Goal: Check status: Check status

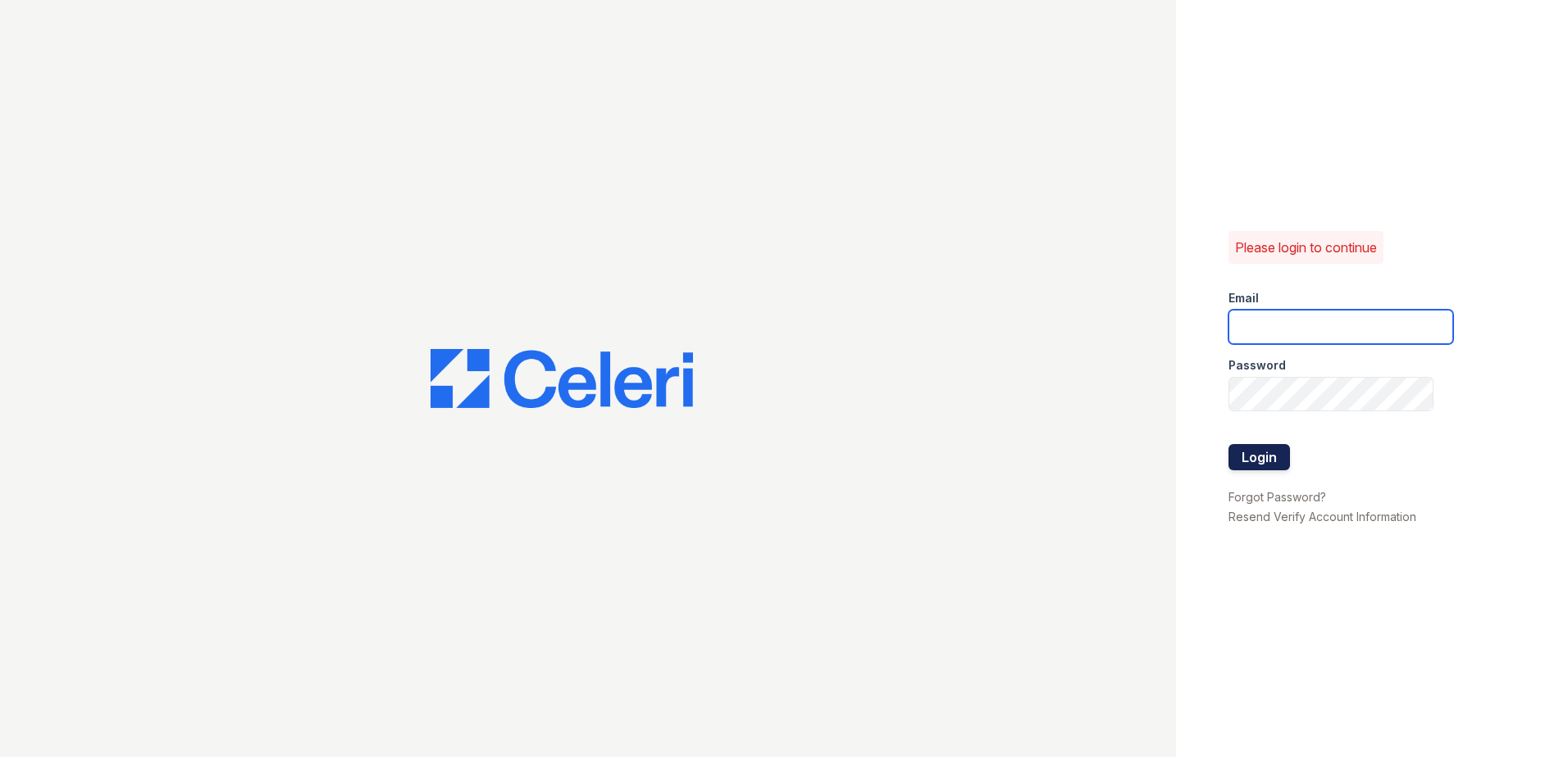
type input "[EMAIL_ADDRESS][DOMAIN_NAME]"
click at [1256, 460] on button "Login" at bounding box center [1259, 457] width 62 height 26
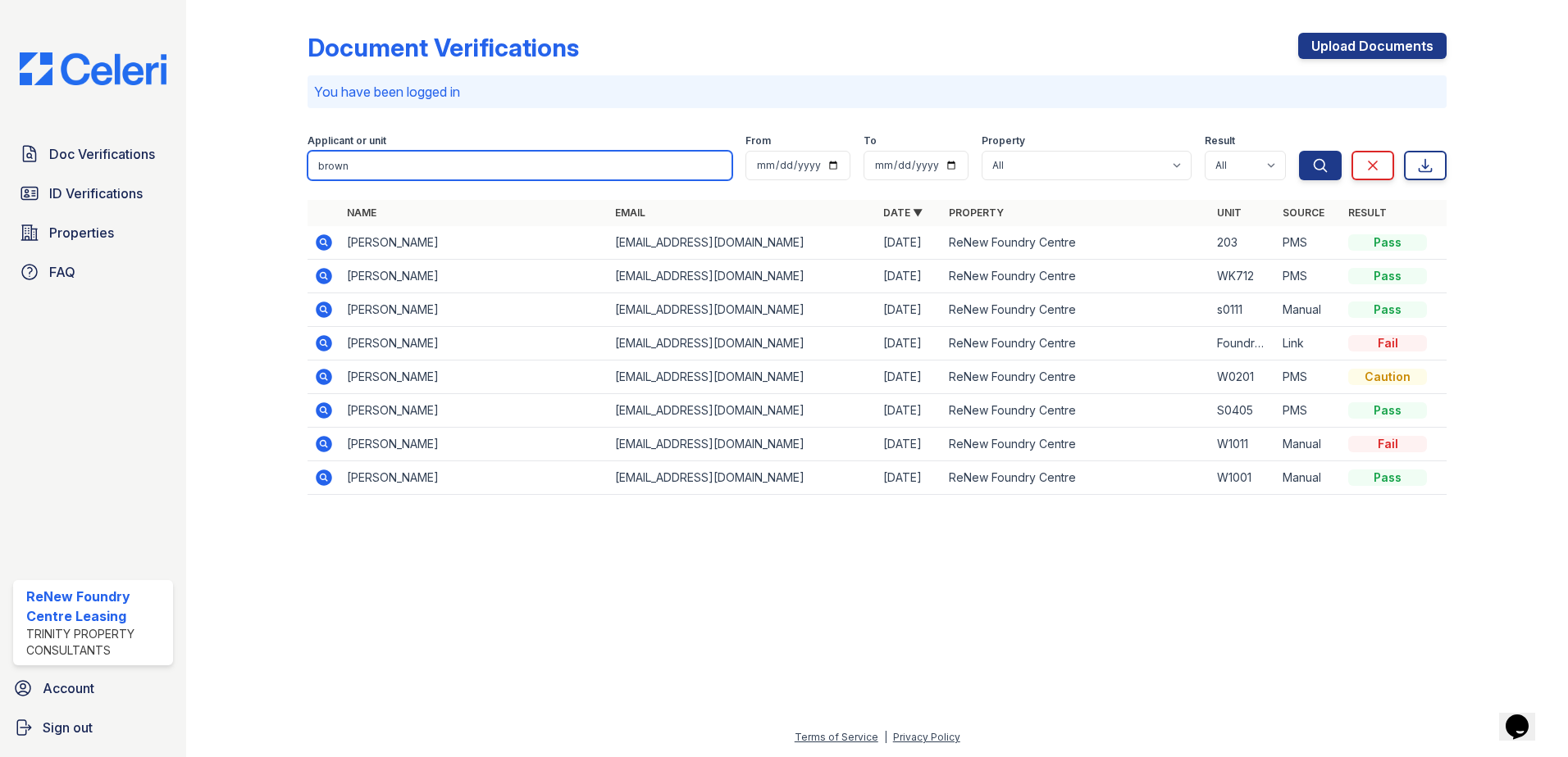
drag, startPoint x: 377, startPoint y: 165, endPoint x: 292, endPoint y: 165, distance: 85.0
click at [292, 165] on div "Document Verifications Upload Documents You have been logged in Filter Applican…" at bounding box center [876, 268] width 1329 height 538
type input "katelyn"
click at [1299, 151] on button "Search" at bounding box center [1320, 165] width 42 height 30
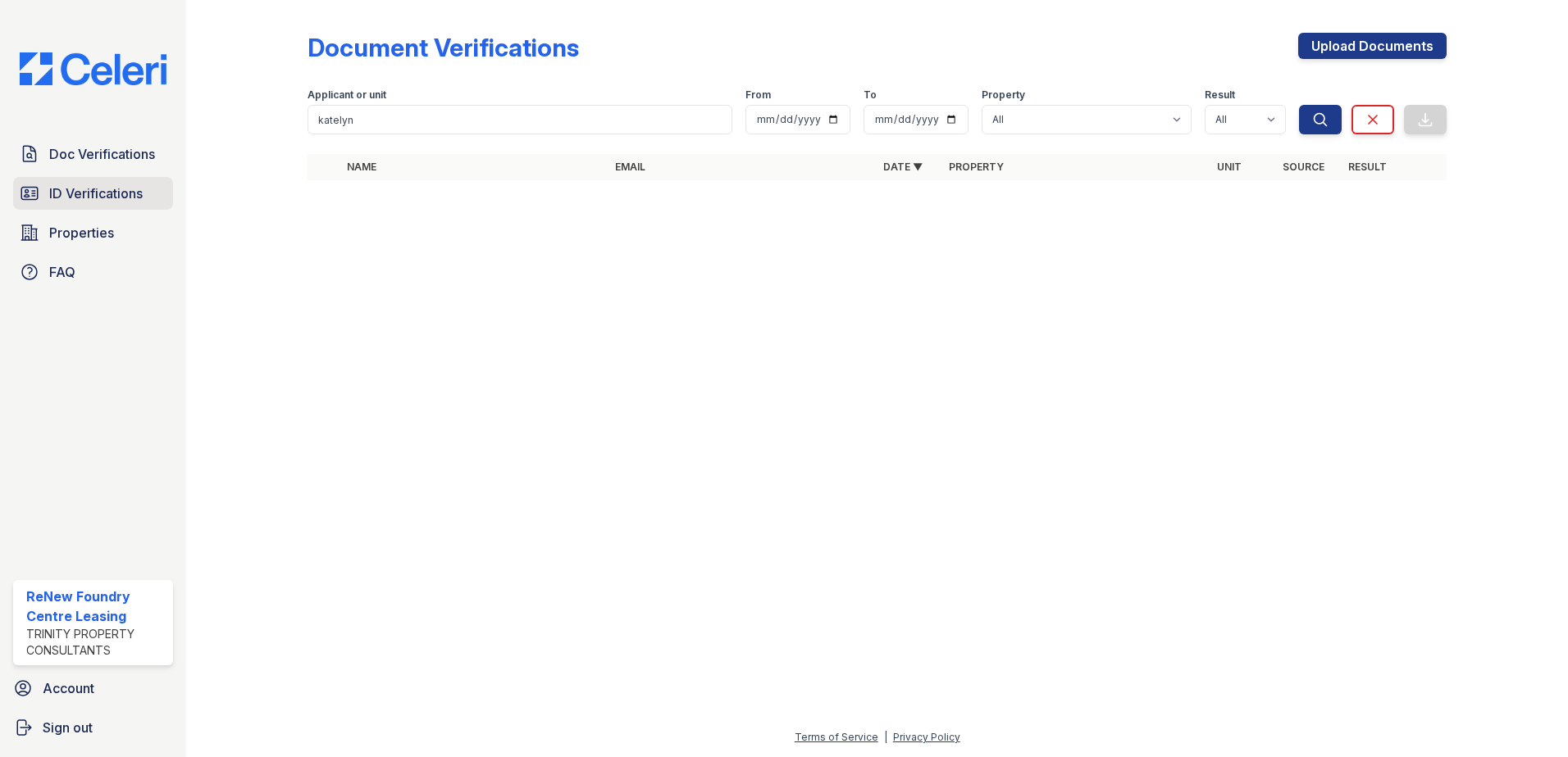
click at [107, 187] on span "ID Verifications" at bounding box center [95, 193] width 94 height 19
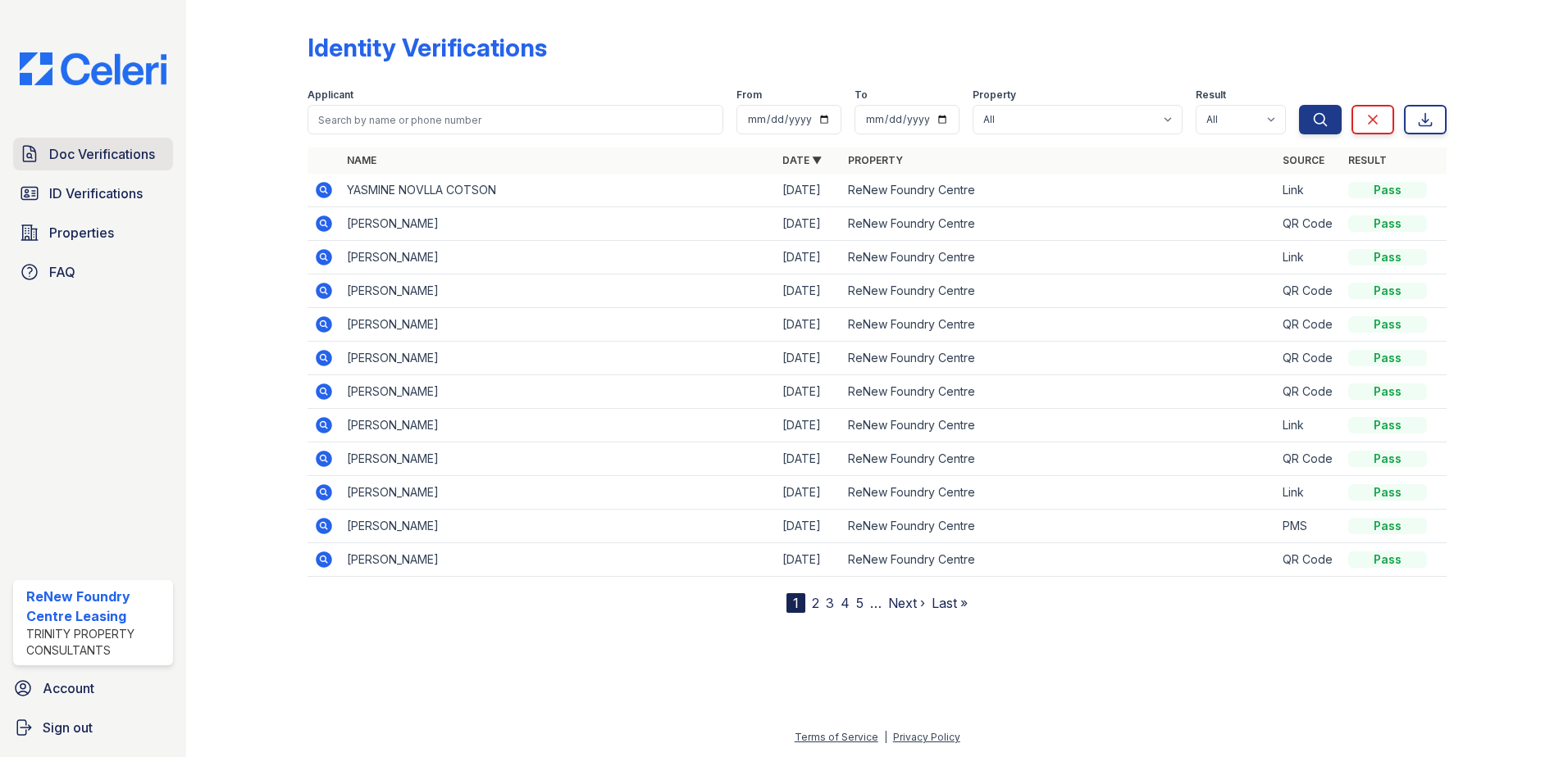
click at [113, 154] on span "Doc Verifications" at bounding box center [101, 154] width 106 height 19
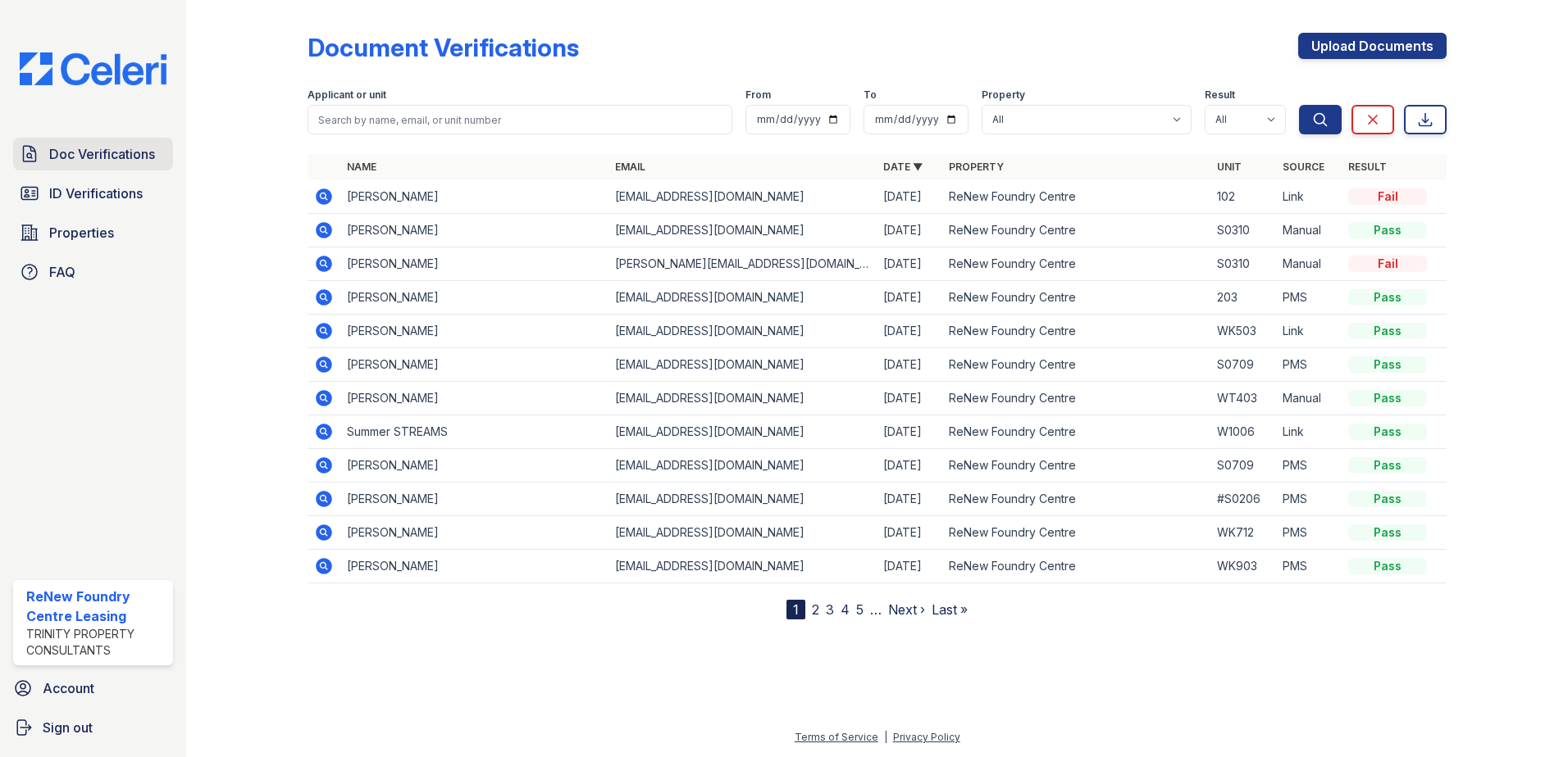
click at [107, 154] on span "Doc Verifications" at bounding box center [101, 154] width 106 height 19
click at [312, 199] on td at bounding box center [323, 197] width 33 height 34
click at [320, 199] on icon at bounding box center [323, 196] width 16 height 16
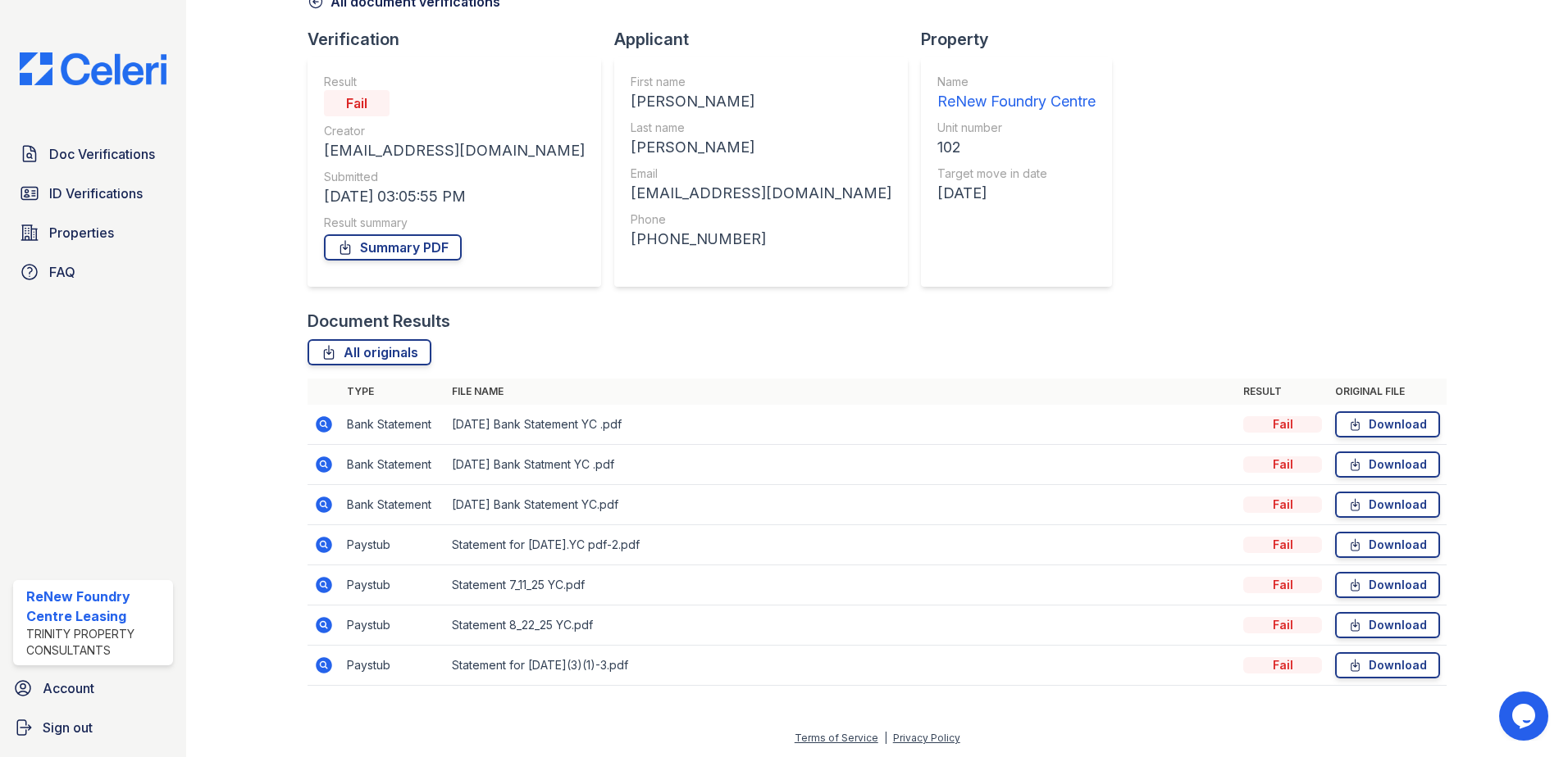
scroll to position [95, 0]
click at [318, 460] on icon at bounding box center [323, 463] width 16 height 16
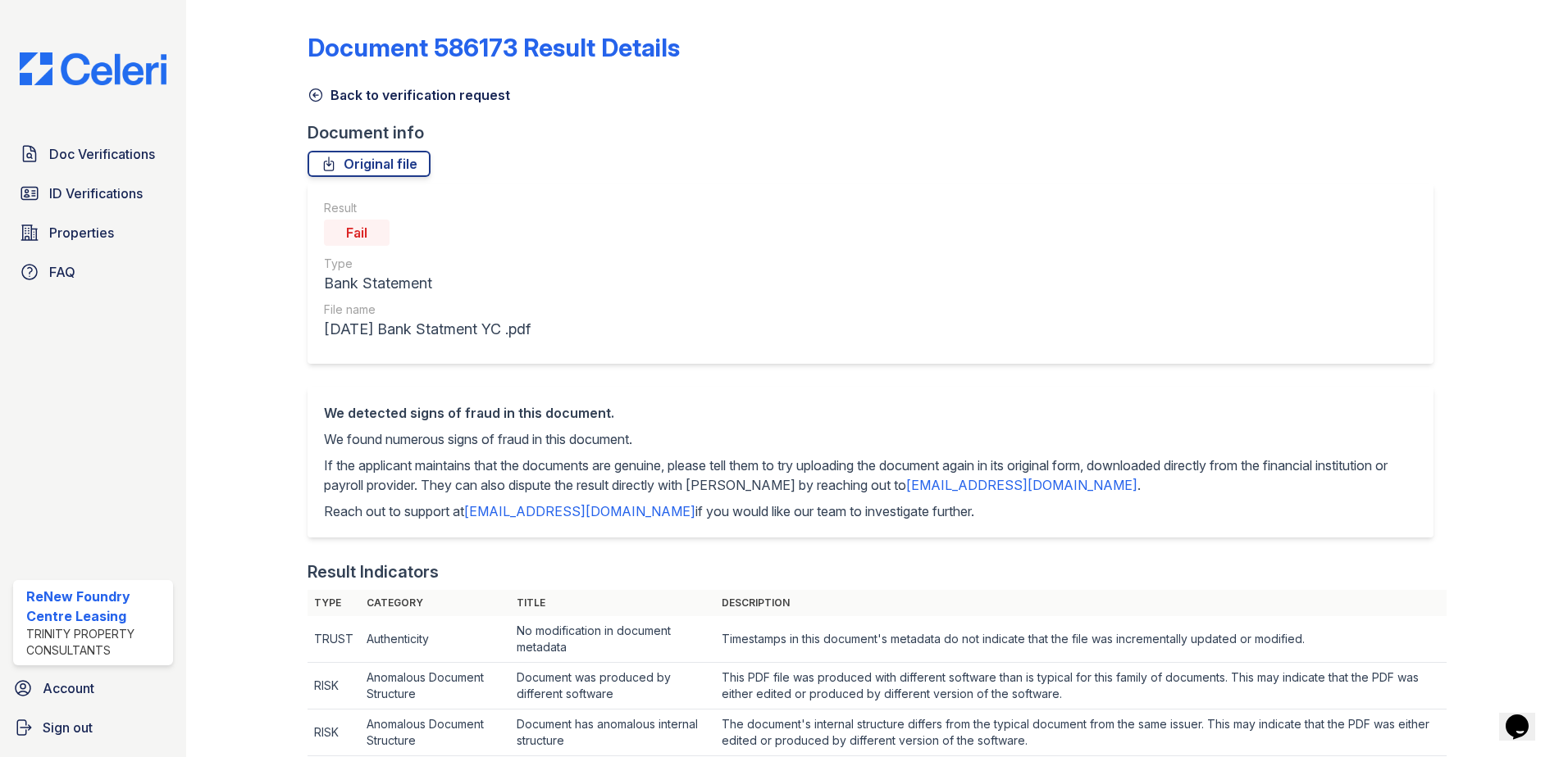
click at [312, 92] on icon at bounding box center [315, 95] width 16 height 16
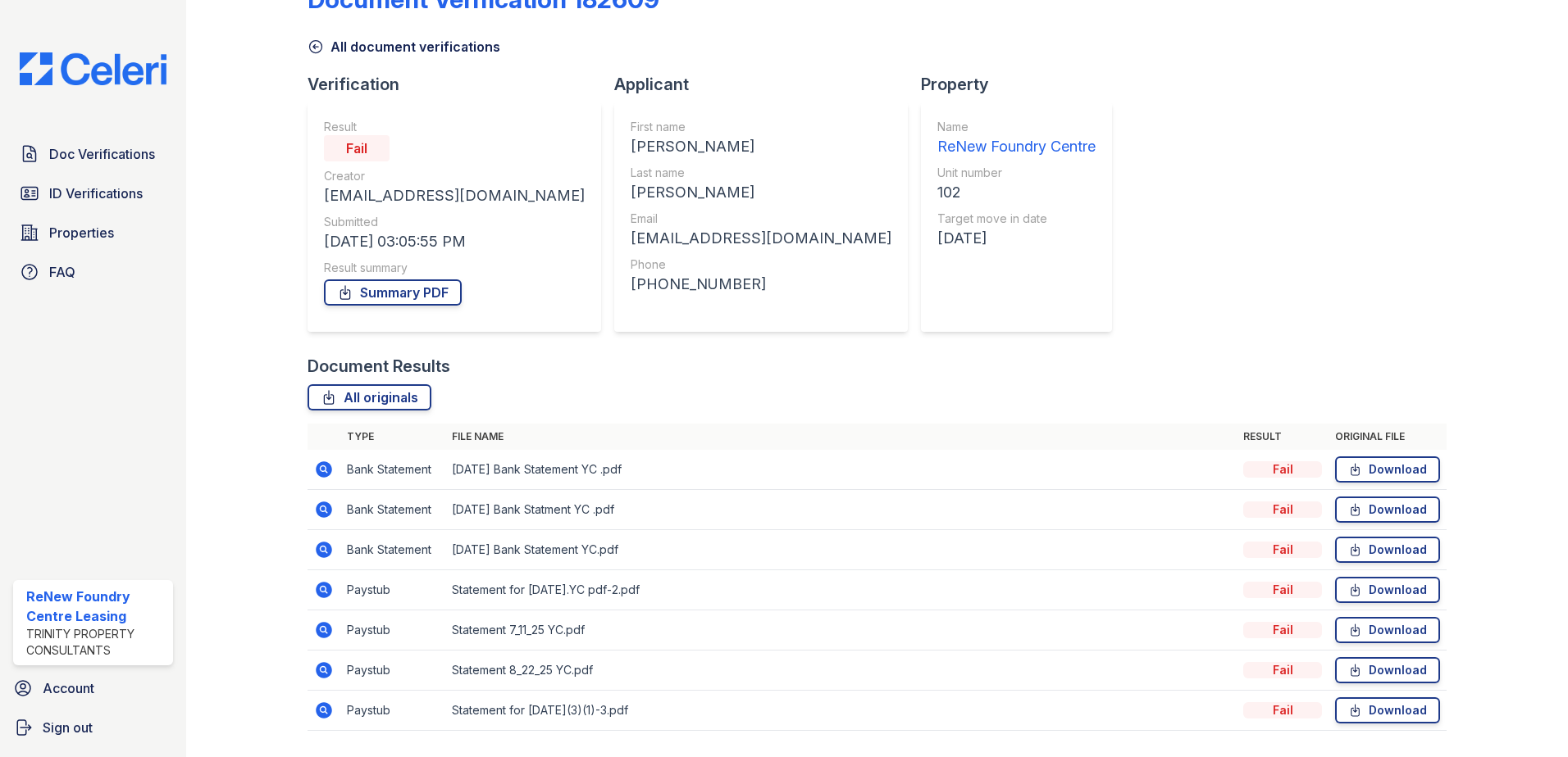
scroll to position [95, 0]
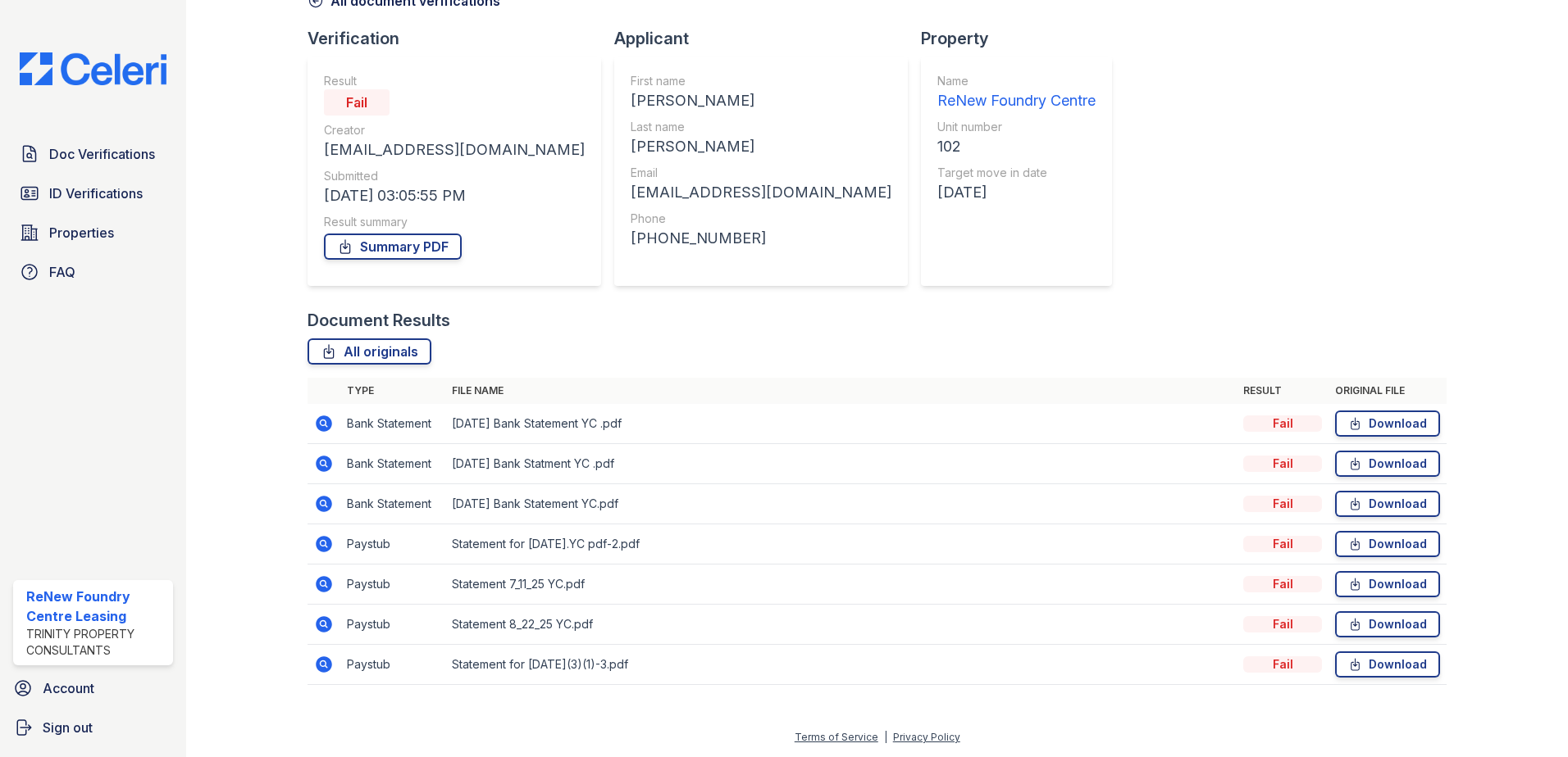
click at [321, 426] on icon at bounding box center [323, 423] width 16 height 16
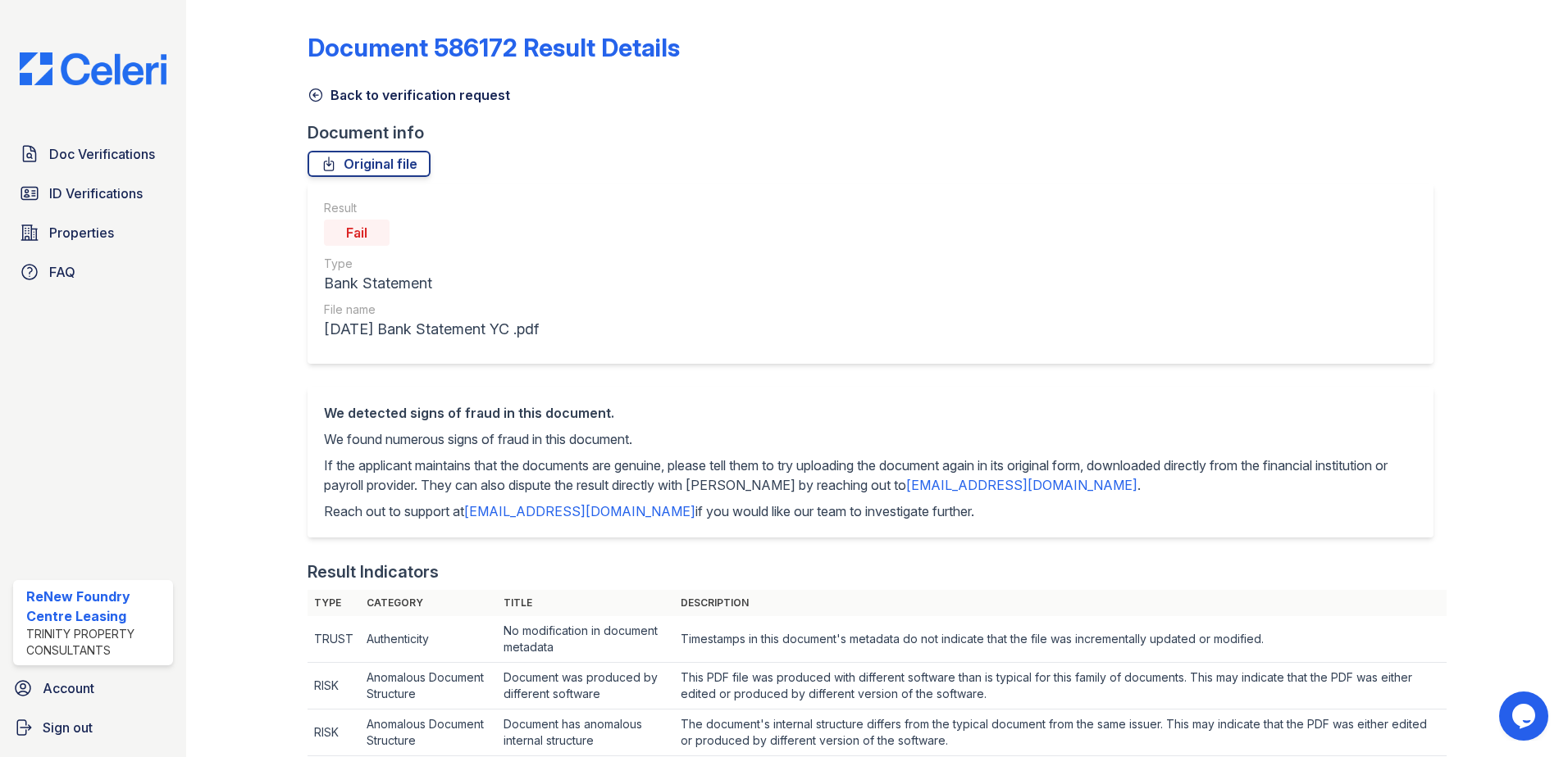
click at [313, 97] on icon at bounding box center [315, 95] width 16 height 16
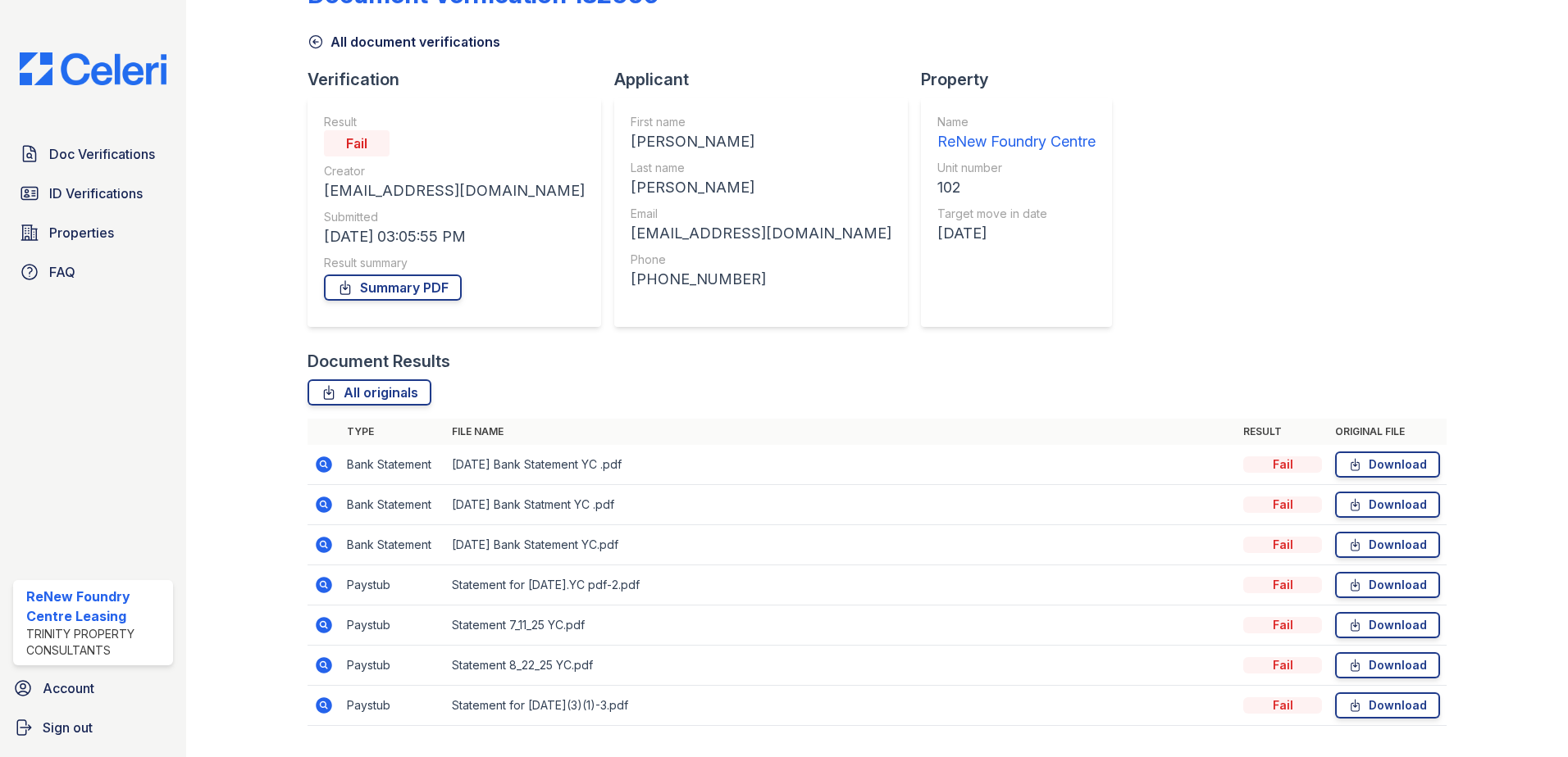
scroll to position [95, 0]
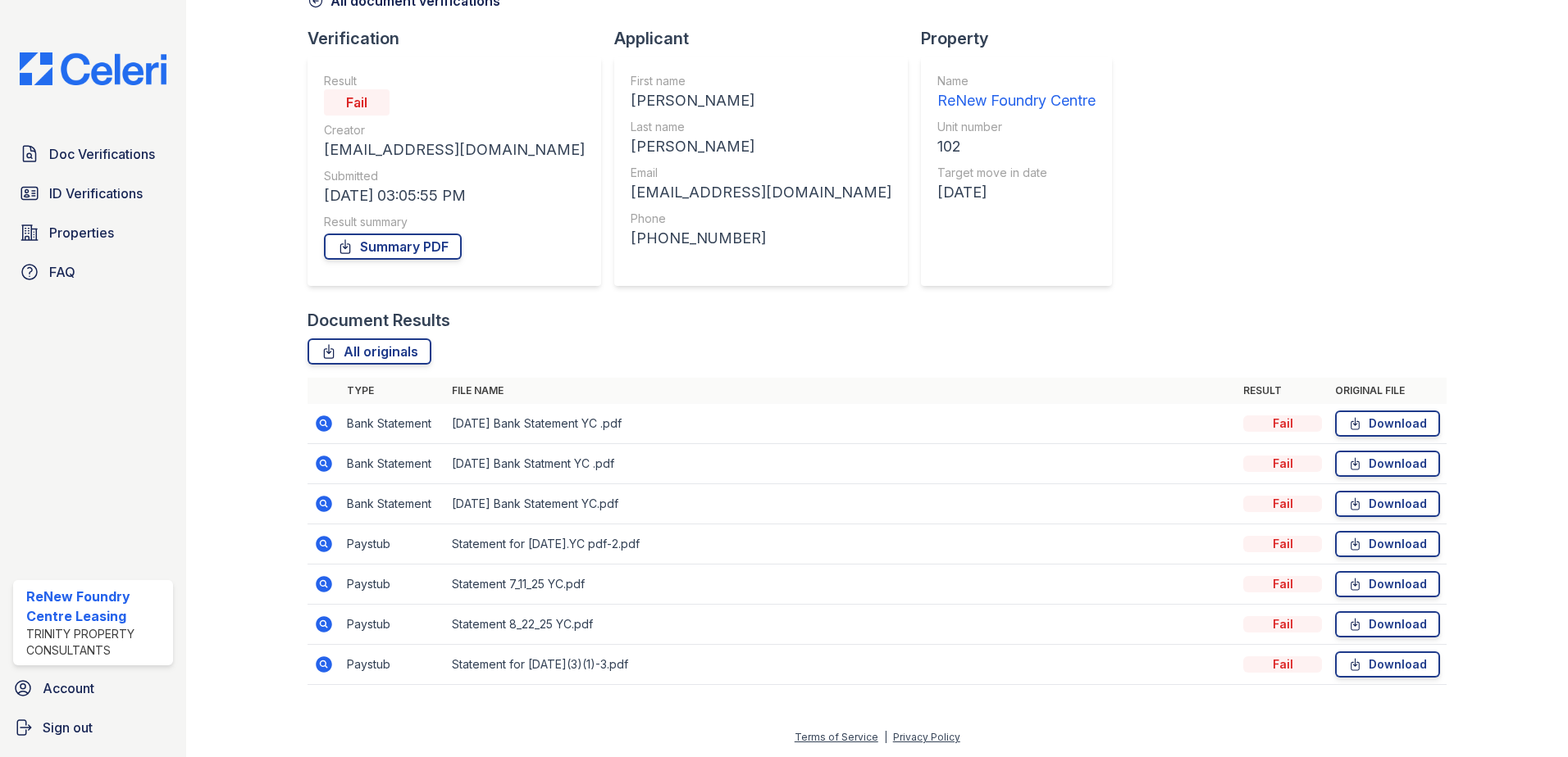
click at [323, 416] on icon at bounding box center [323, 423] width 16 height 16
click at [321, 420] on icon at bounding box center [323, 423] width 19 height 19
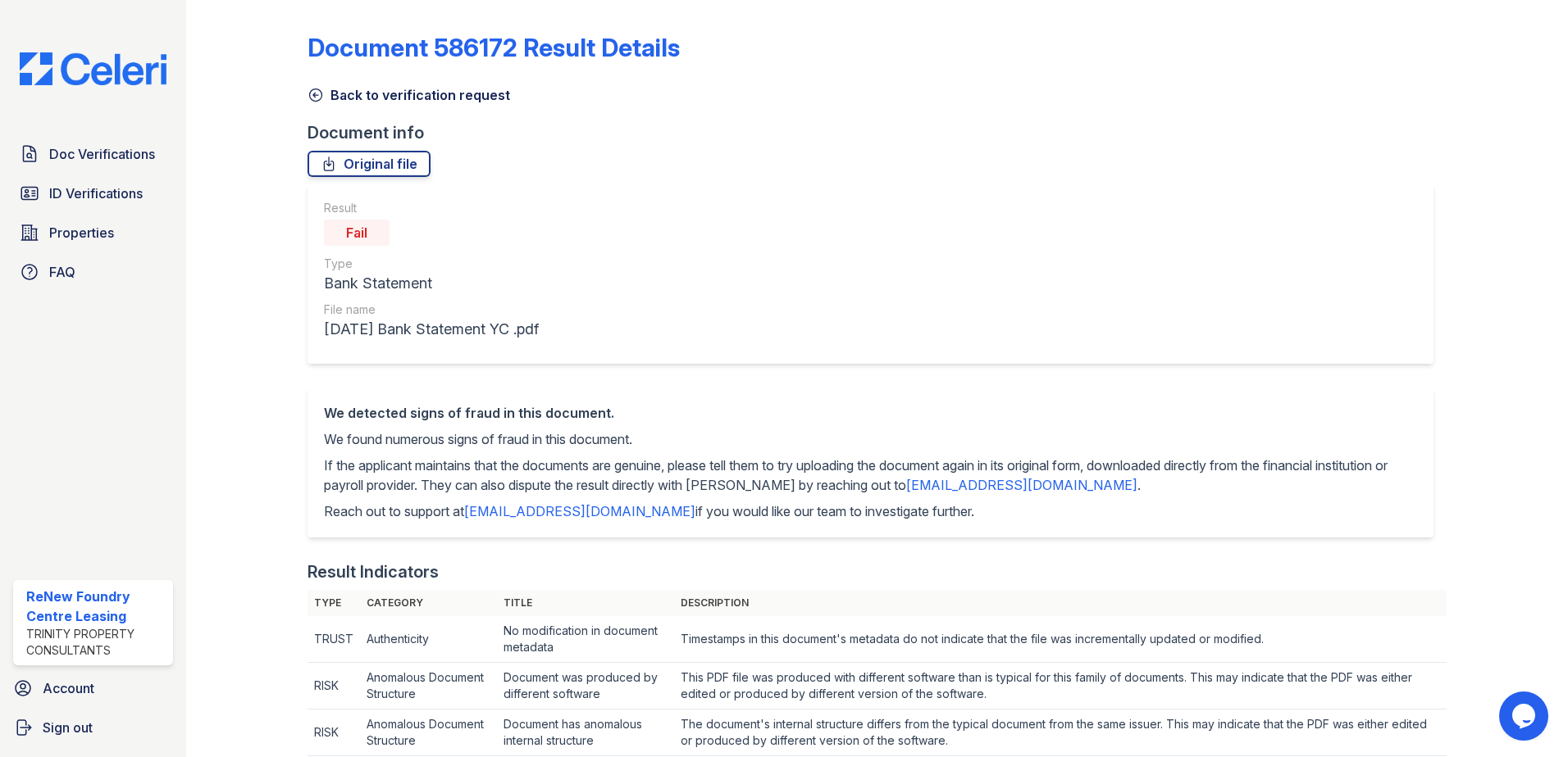
click at [316, 99] on icon at bounding box center [315, 95] width 16 height 16
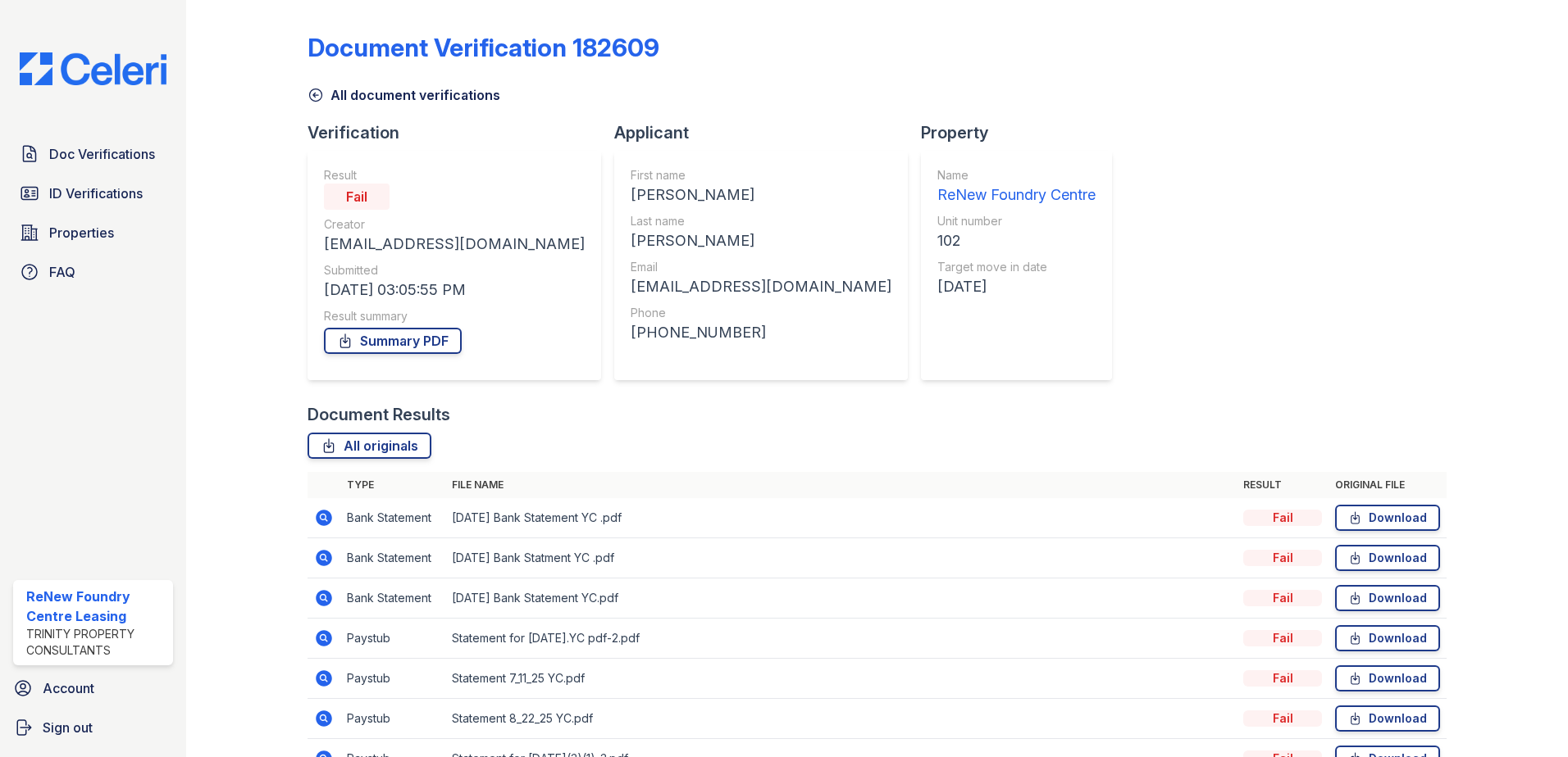
click at [319, 522] on icon at bounding box center [323, 517] width 16 height 16
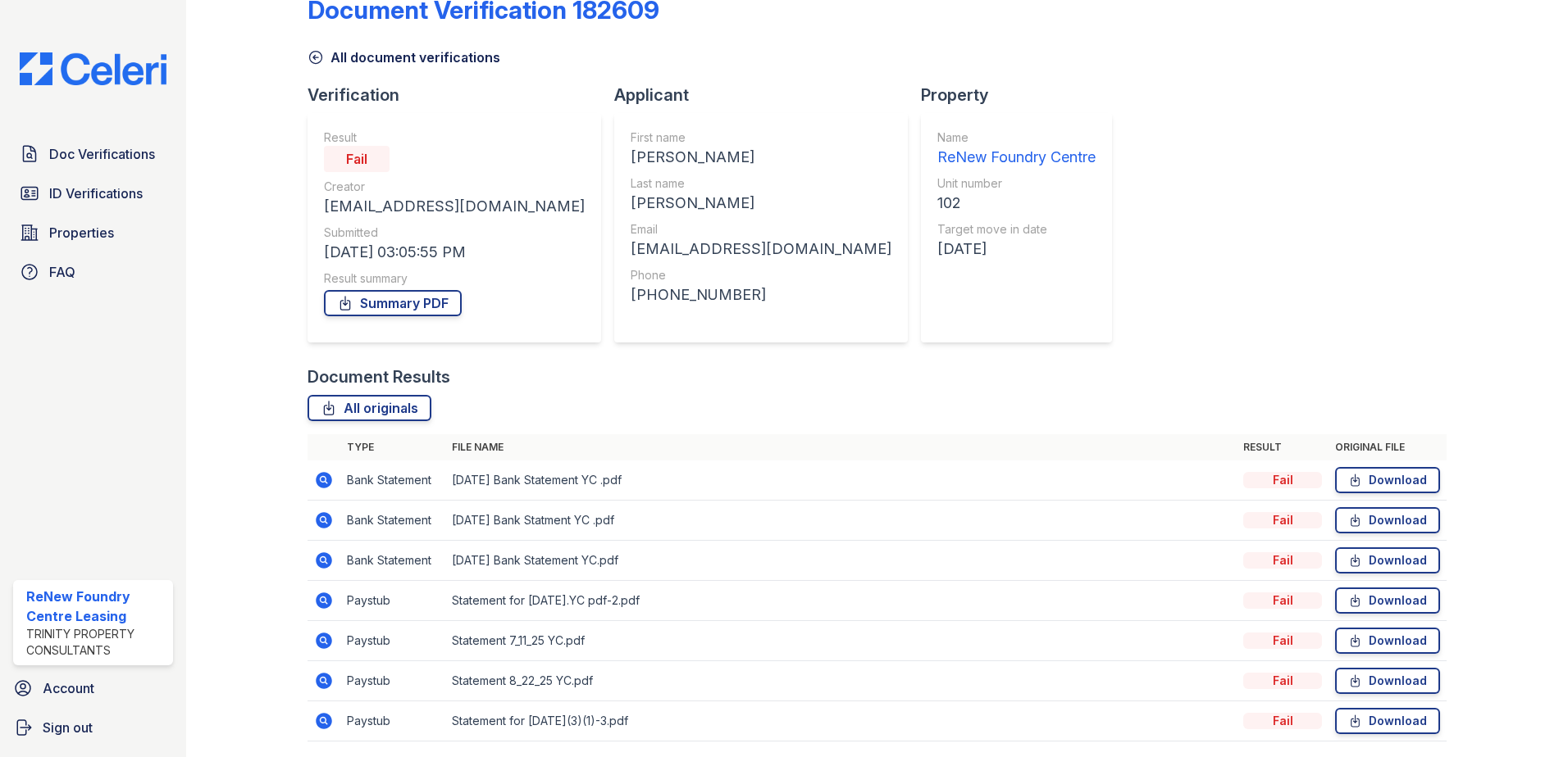
scroll to position [95, 0]
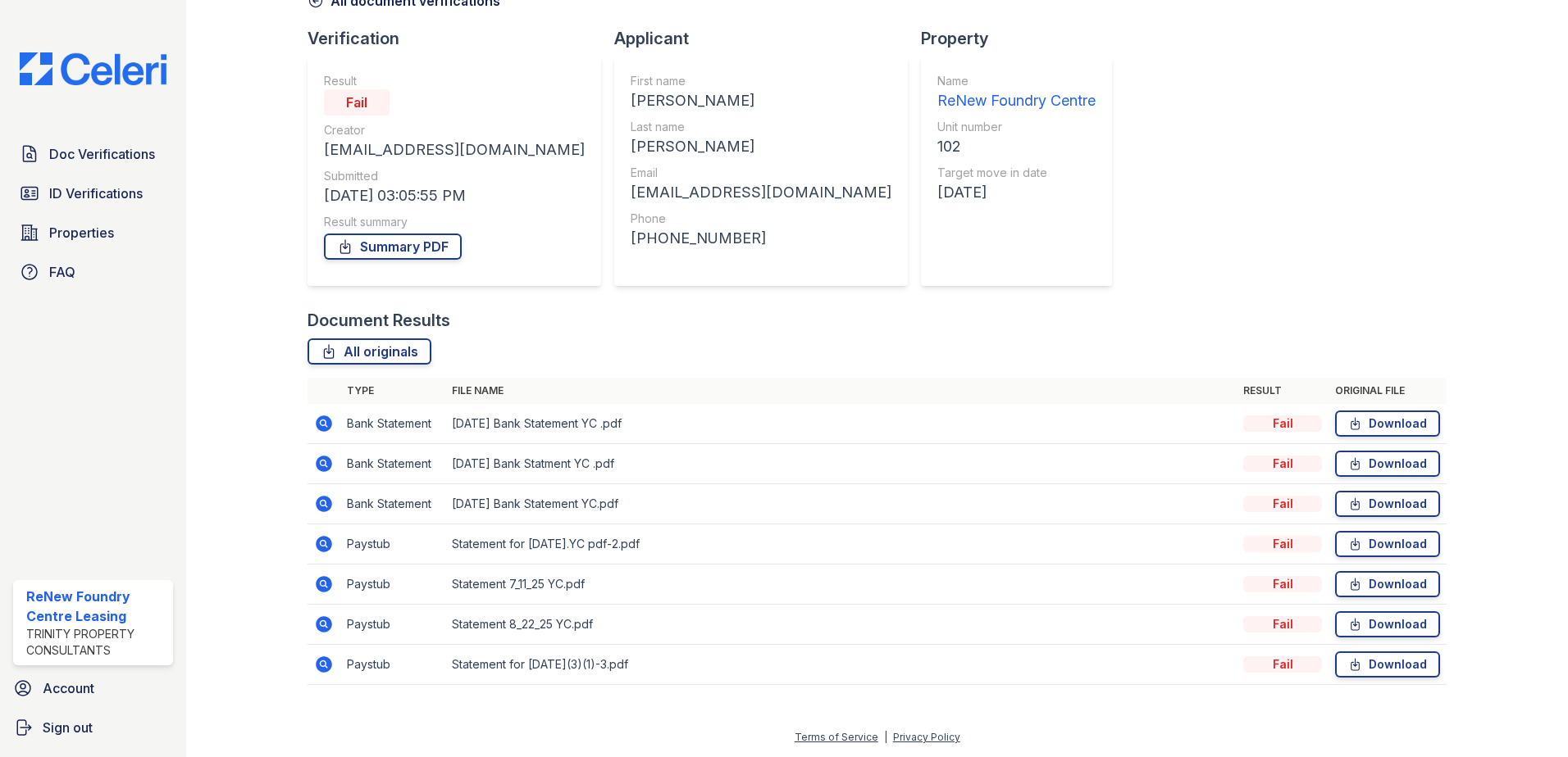
click at [322, 422] on icon at bounding box center [323, 422] width 4 height 4
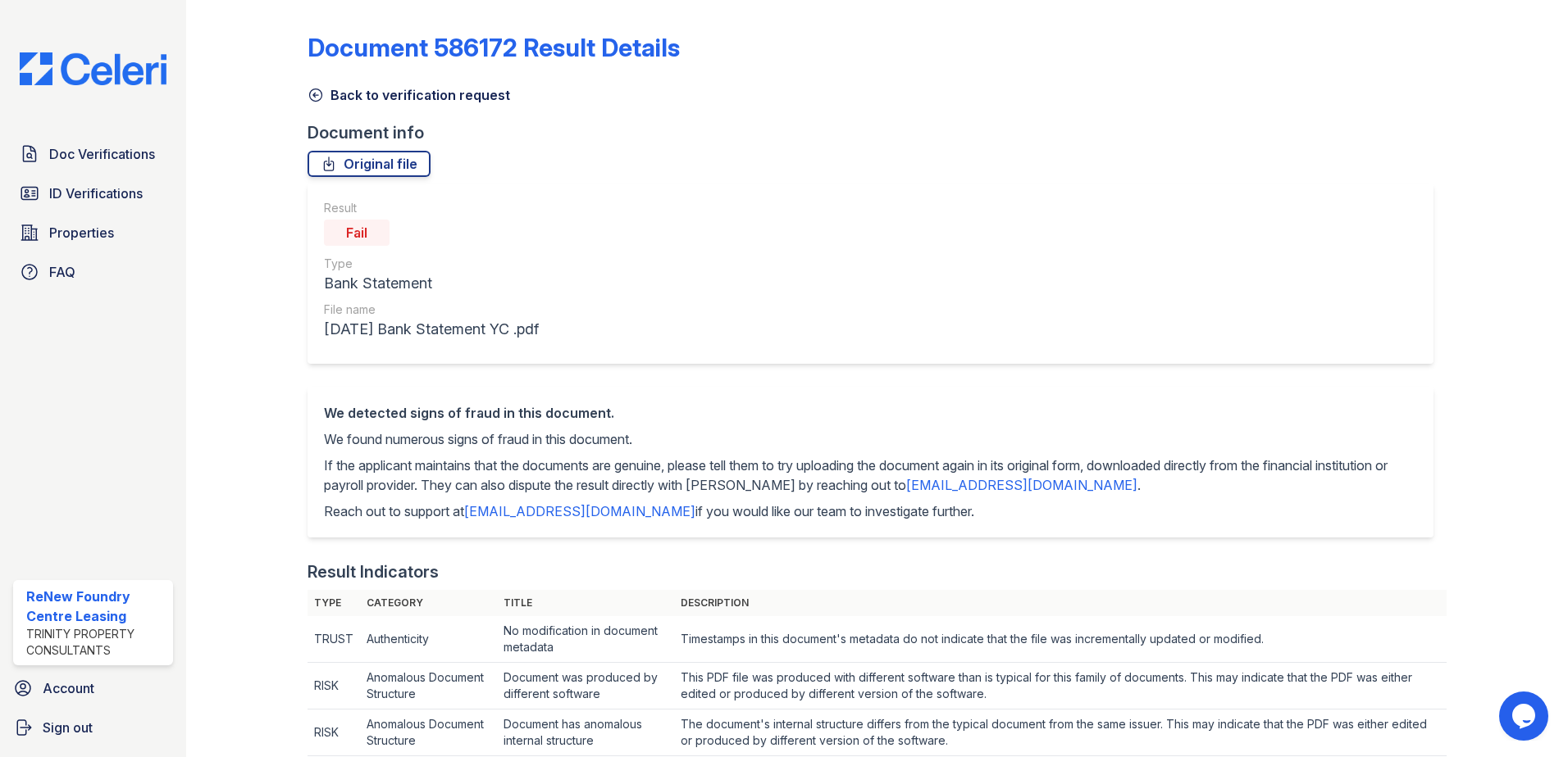
drag, startPoint x: 309, startPoint y: 103, endPoint x: 312, endPoint y: 94, distance: 9.5
click at [312, 94] on icon at bounding box center [315, 95] width 16 height 16
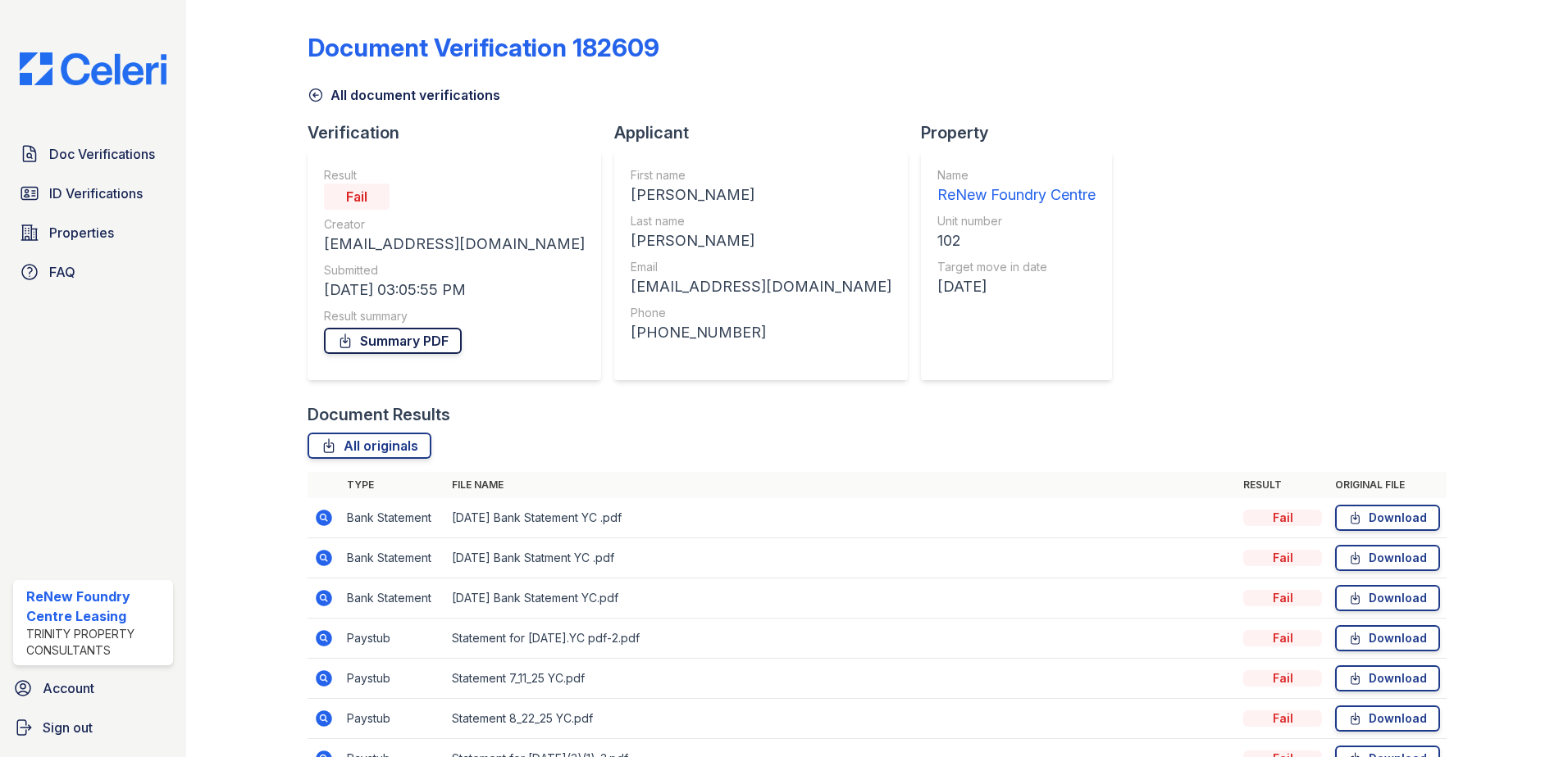
click at [387, 338] on link "Summary PDF" at bounding box center [393, 340] width 138 height 26
click at [435, 343] on link "Summary PDF" at bounding box center [393, 340] width 138 height 26
click at [315, 98] on icon at bounding box center [315, 95] width 16 height 16
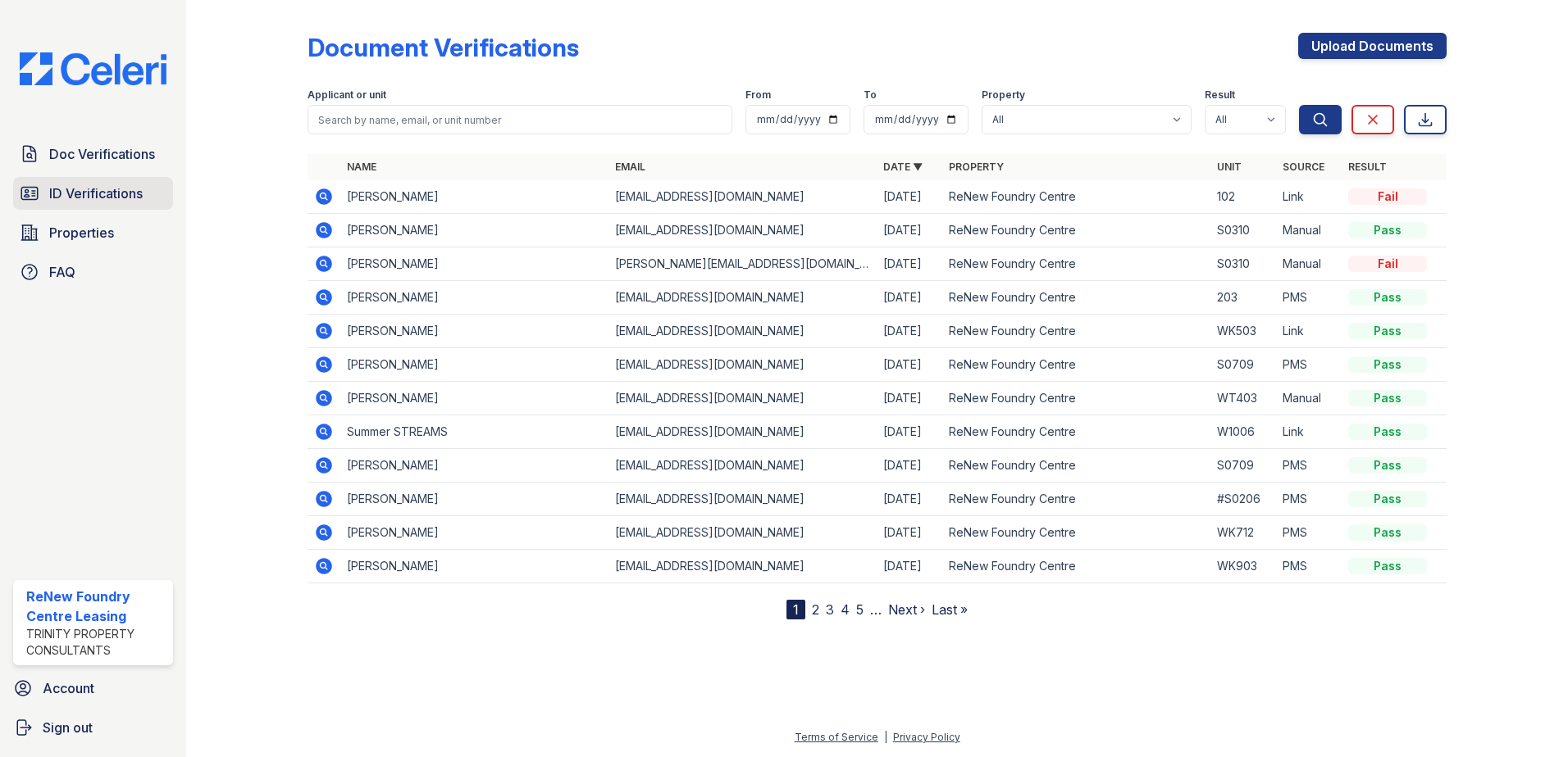
click at [144, 188] on link "ID Verifications" at bounding box center [93, 193] width 160 height 33
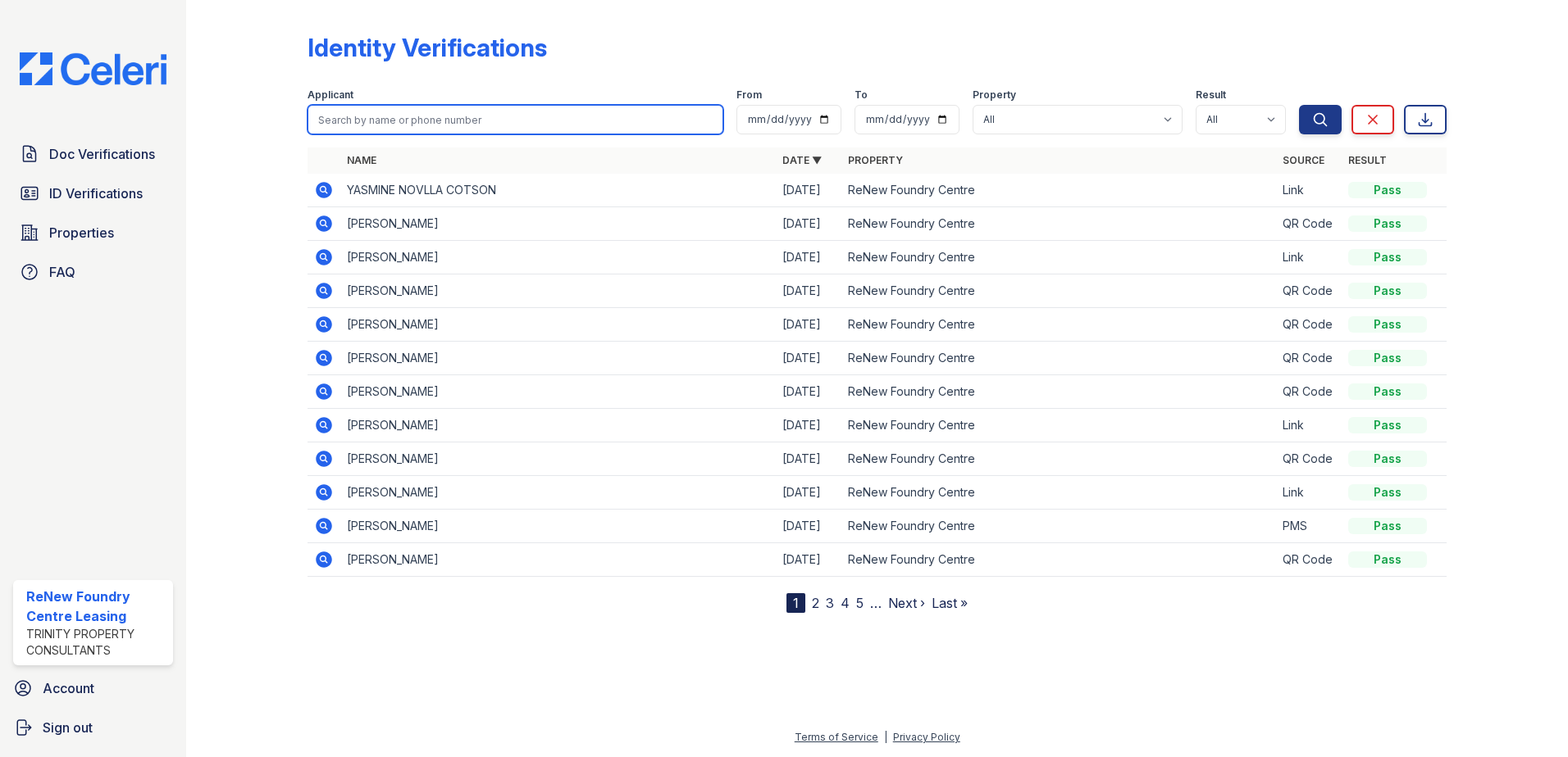
click at [431, 127] on input "search" at bounding box center [515, 119] width 415 height 30
type input "tiara"
click at [1299, 105] on button "Search" at bounding box center [1320, 119] width 42 height 30
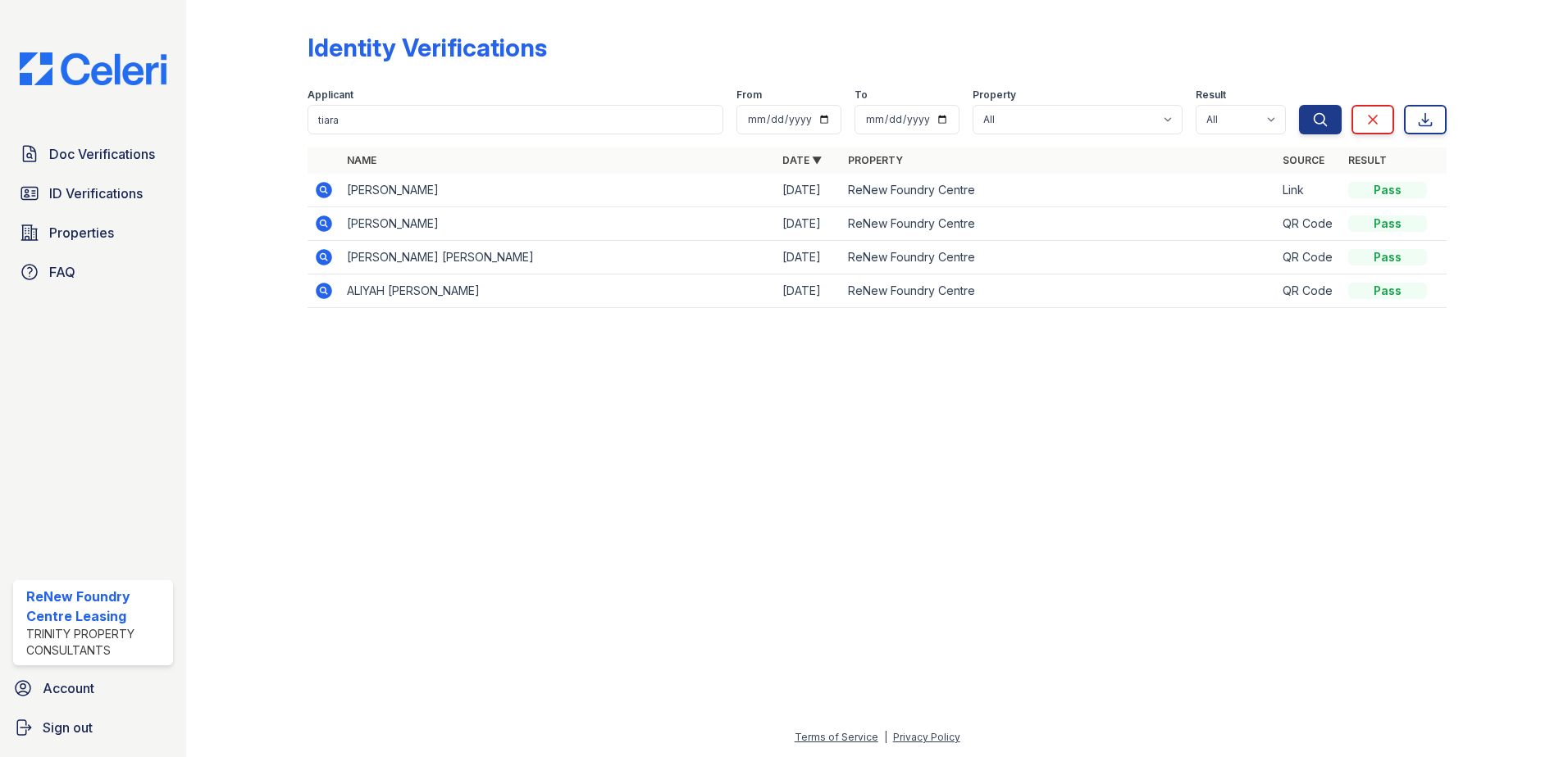
click at [323, 190] on icon at bounding box center [323, 188] width 4 height 4
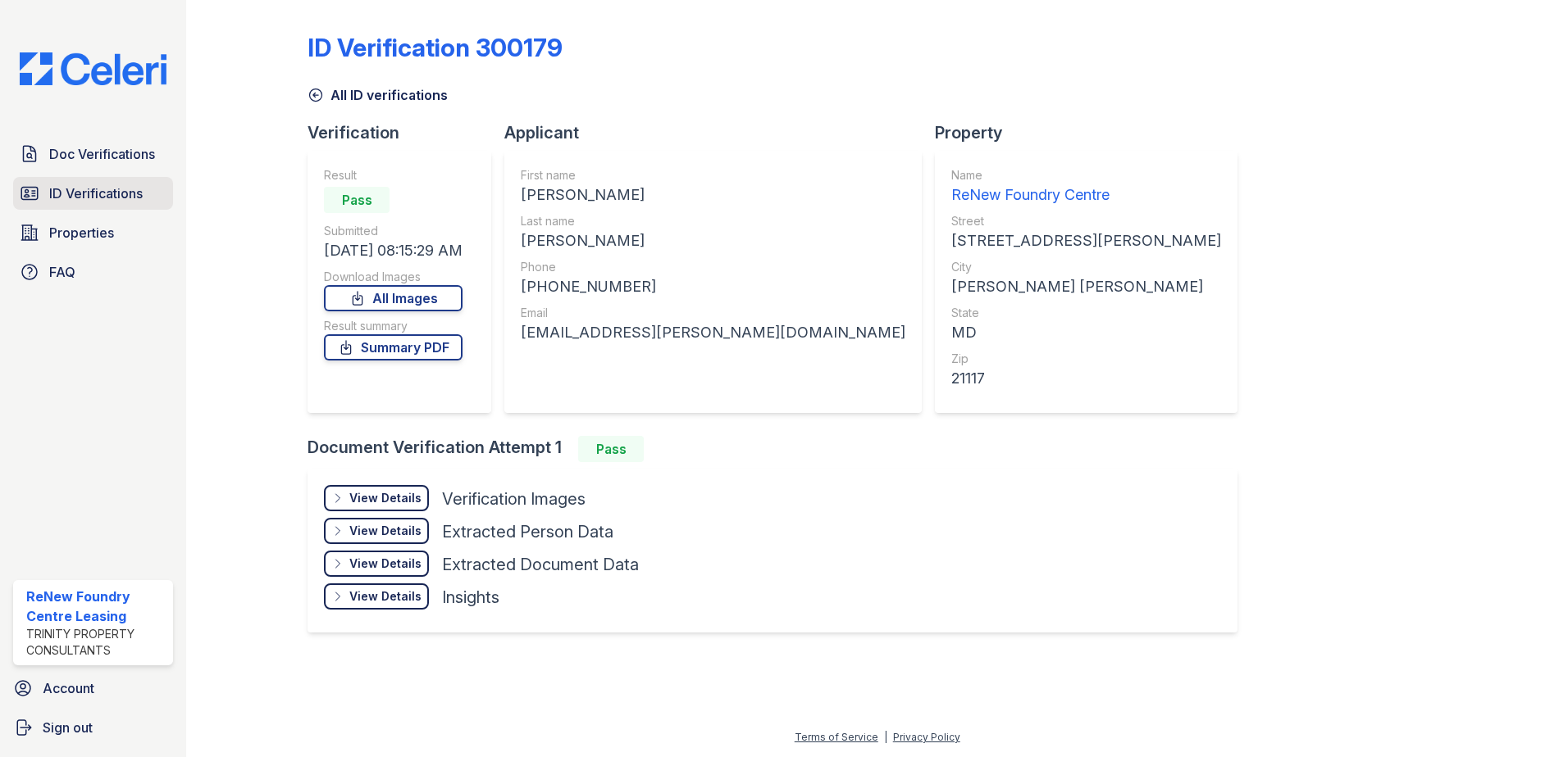
click at [99, 186] on span "ID Verifications" at bounding box center [95, 193] width 94 height 19
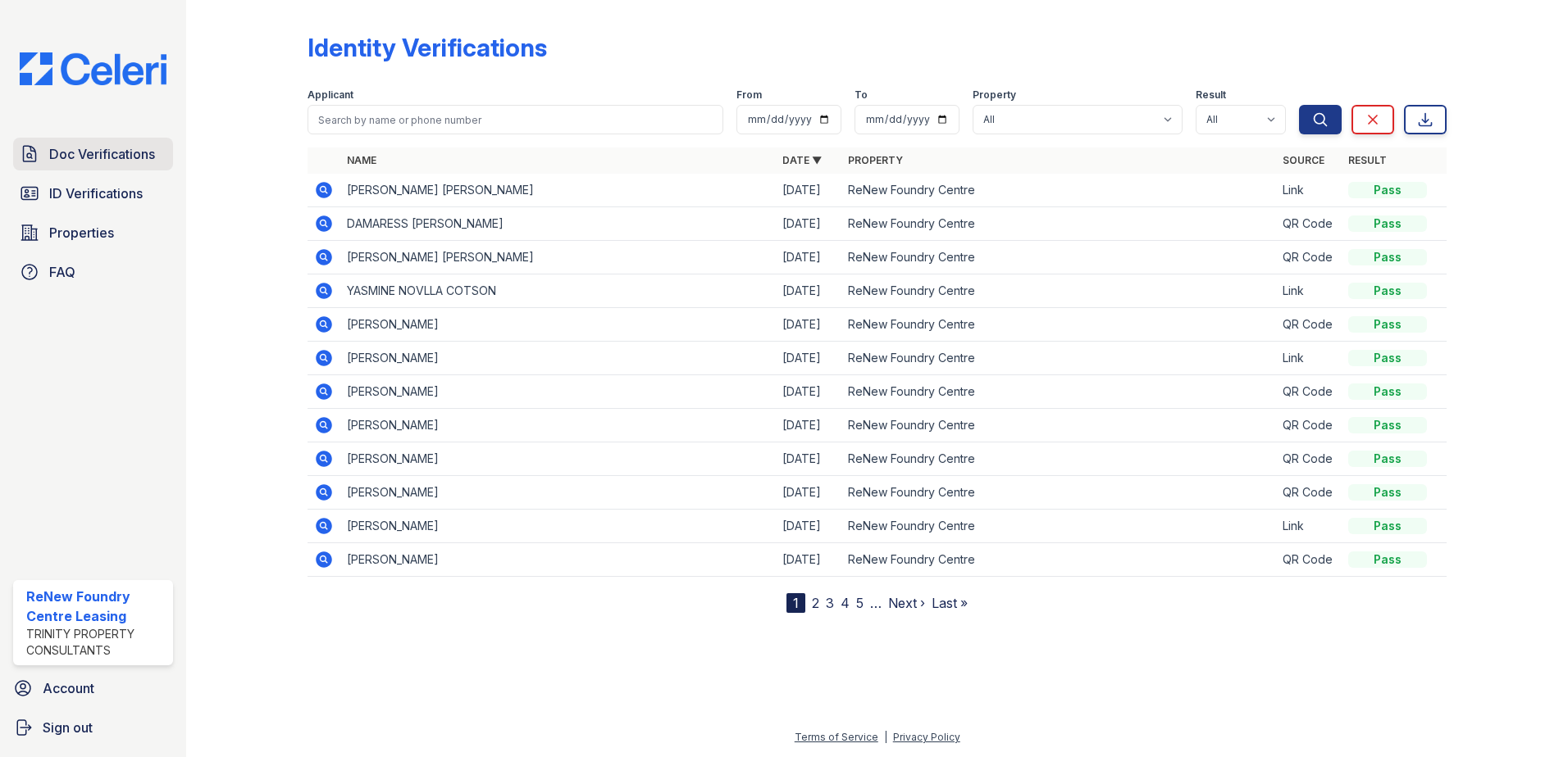
click at [131, 170] on link "Doc Verifications" at bounding box center [93, 154] width 160 height 33
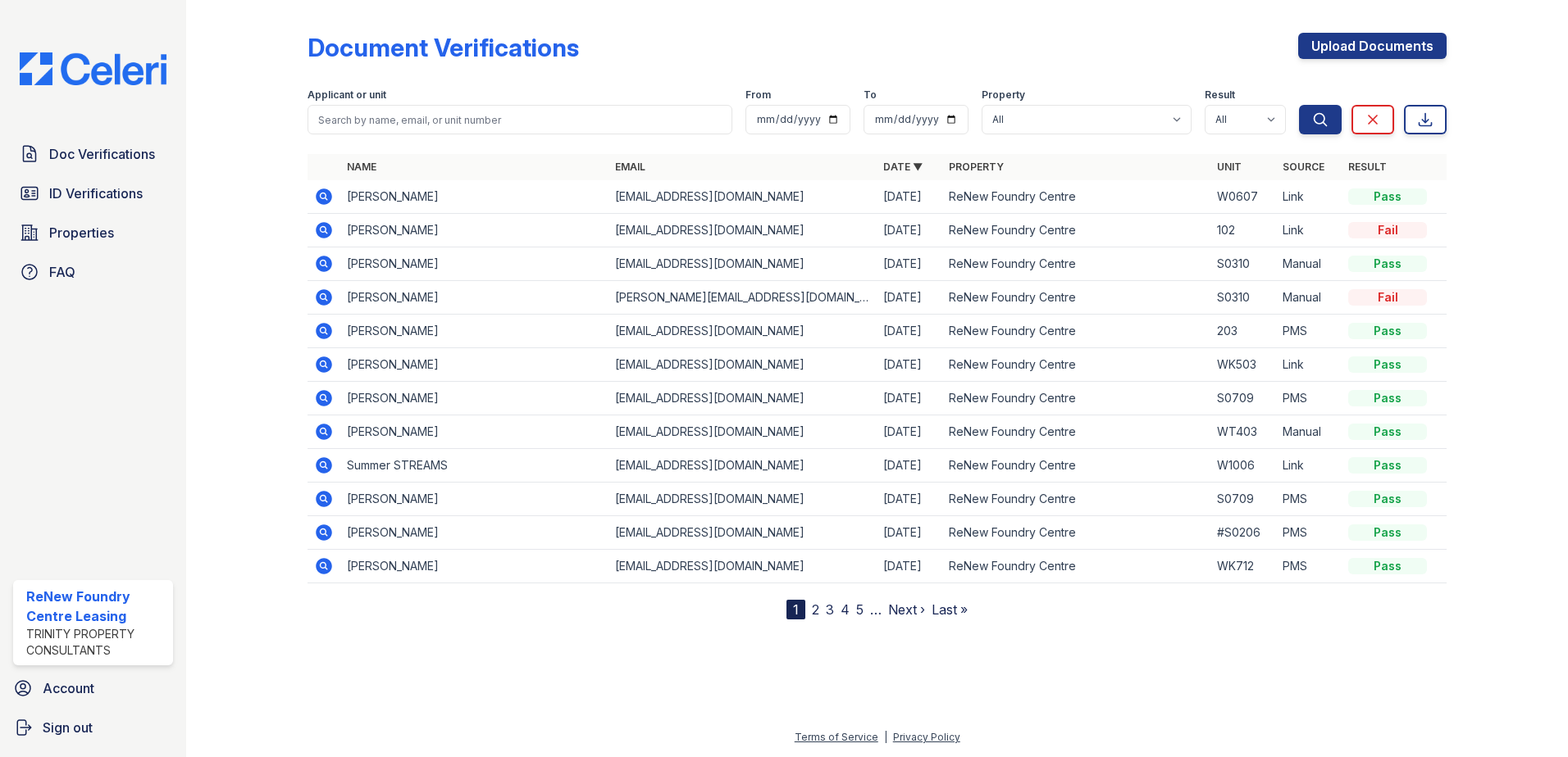
click at [327, 198] on icon at bounding box center [323, 196] width 16 height 16
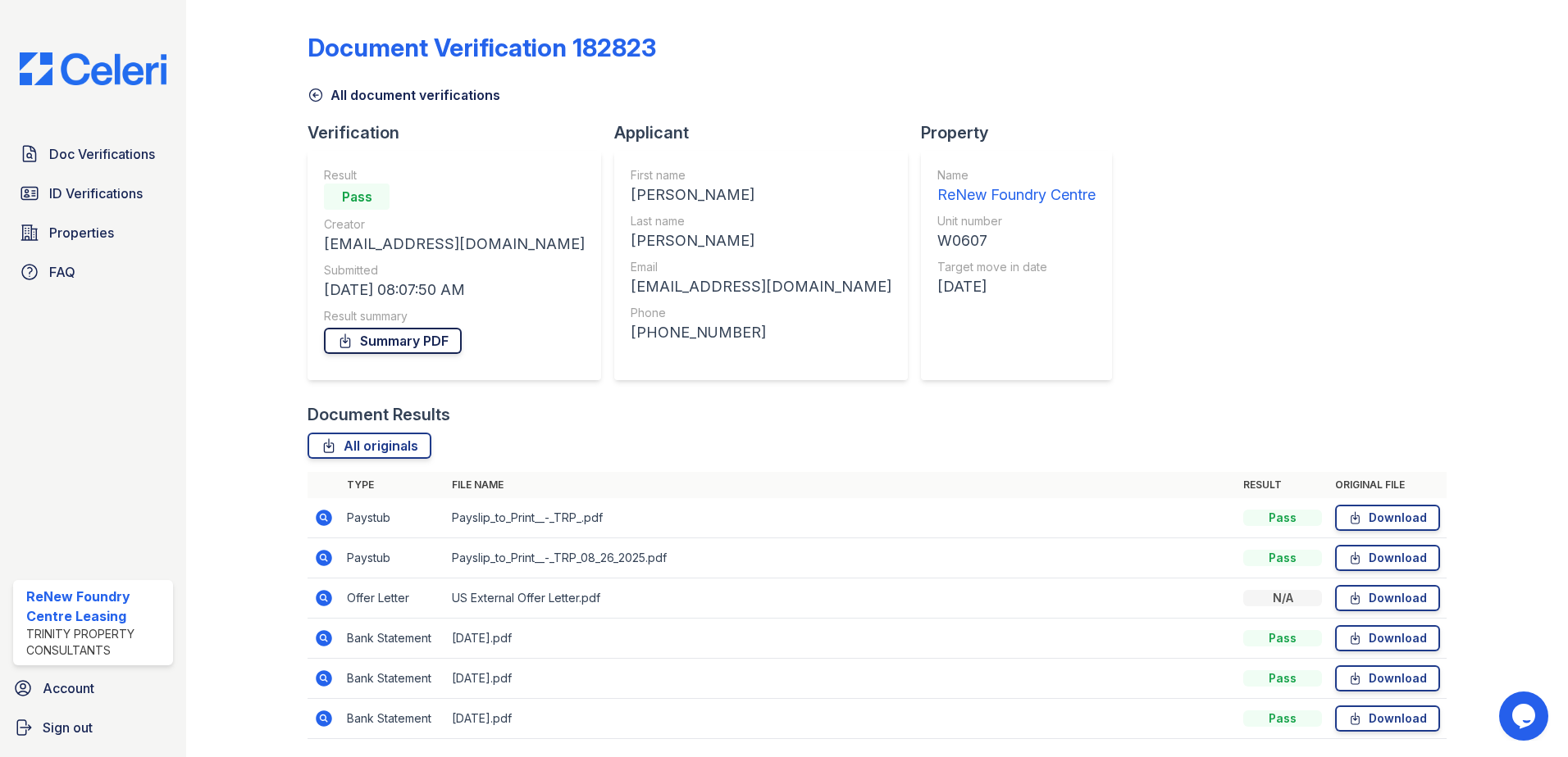
click at [373, 335] on link "Summary PDF" at bounding box center [393, 340] width 138 height 26
click at [98, 164] on span "Doc Verifications" at bounding box center [101, 154] width 106 height 19
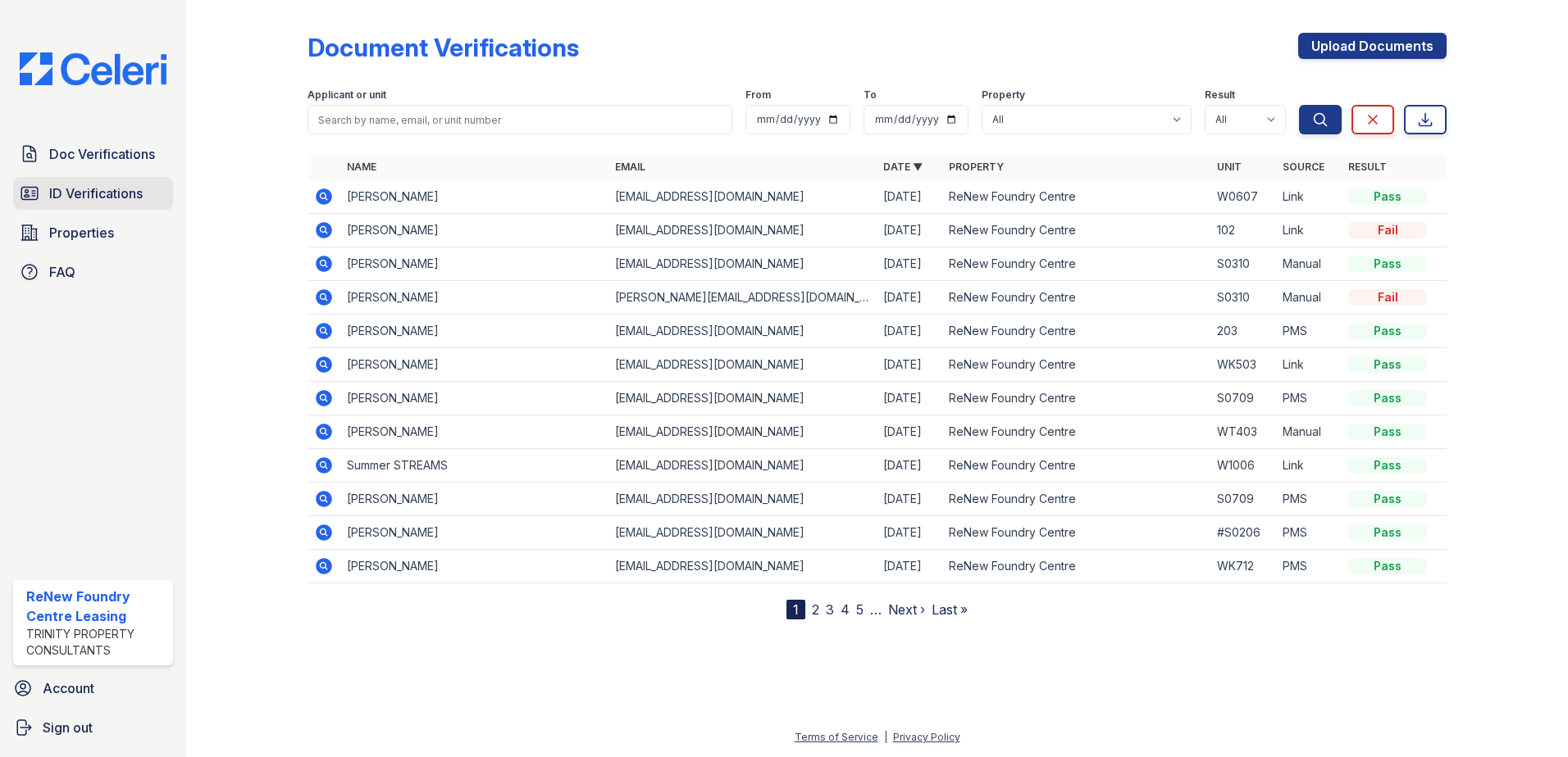
click at [121, 184] on span "ID Verifications" at bounding box center [95, 193] width 94 height 19
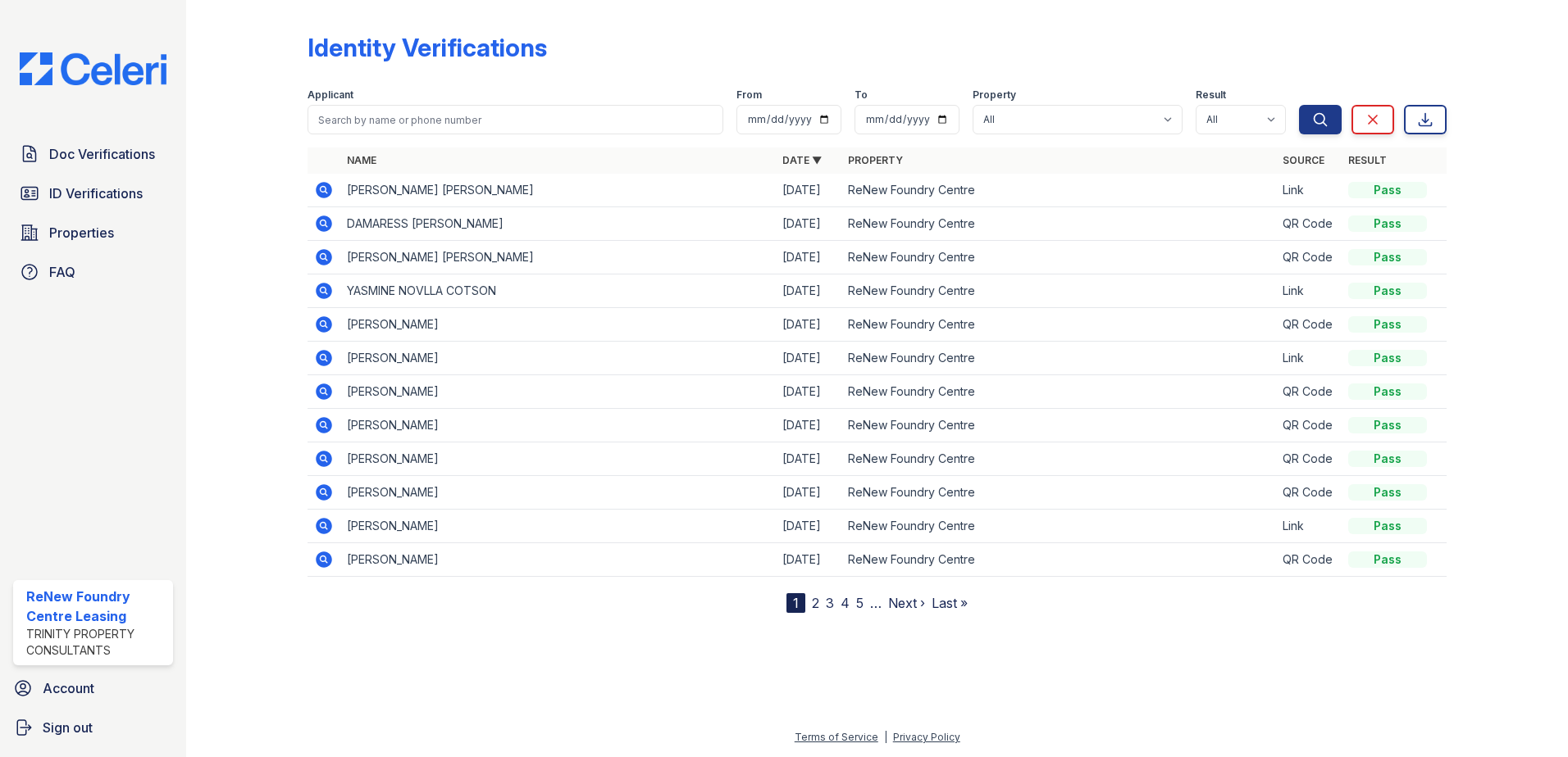
click at [332, 187] on icon at bounding box center [323, 190] width 19 height 19
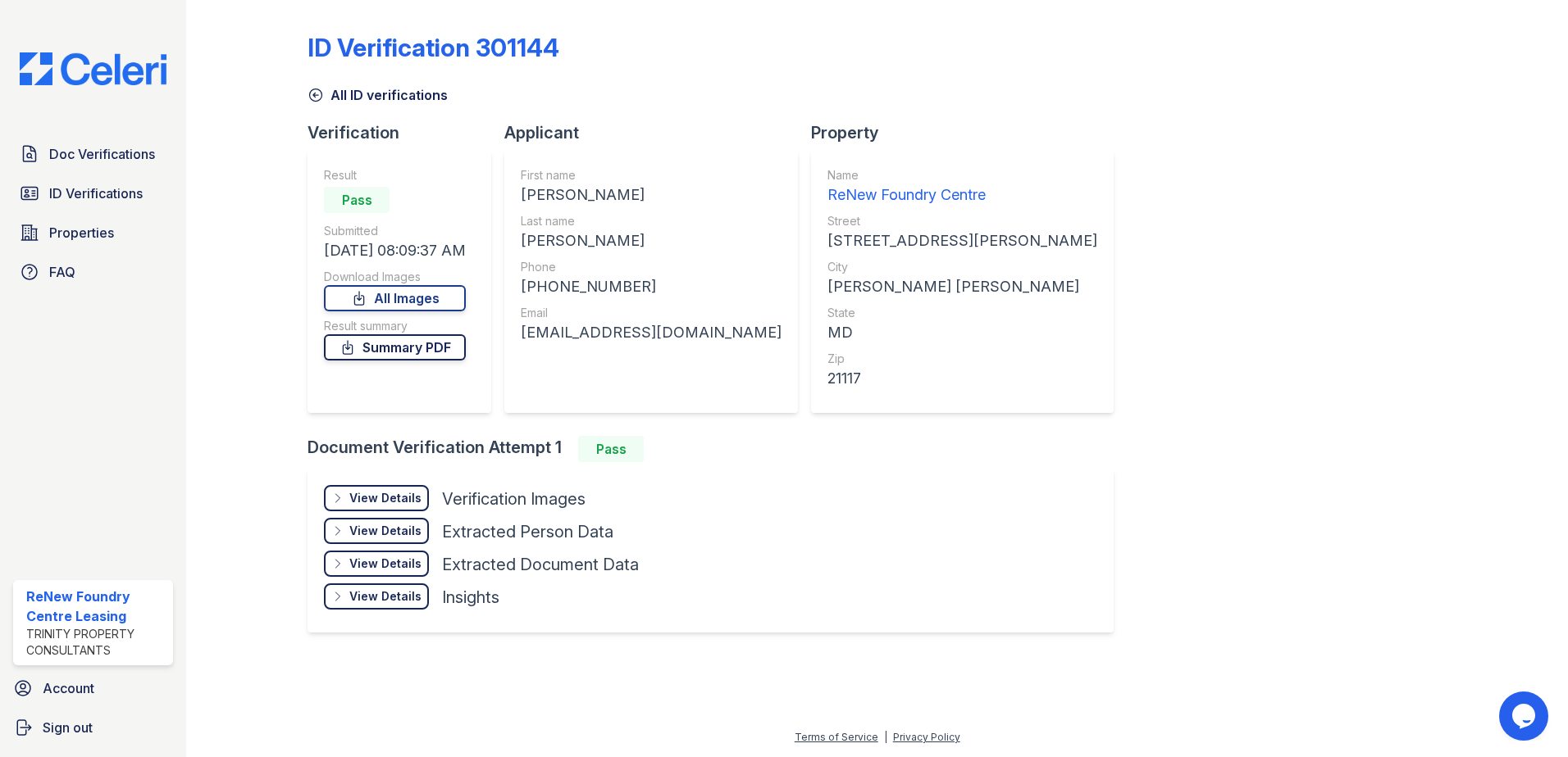
click at [400, 349] on link "Summary PDF" at bounding box center [395, 347] width 142 height 26
click at [73, 157] on span "Doc Verifications" at bounding box center [101, 154] width 106 height 19
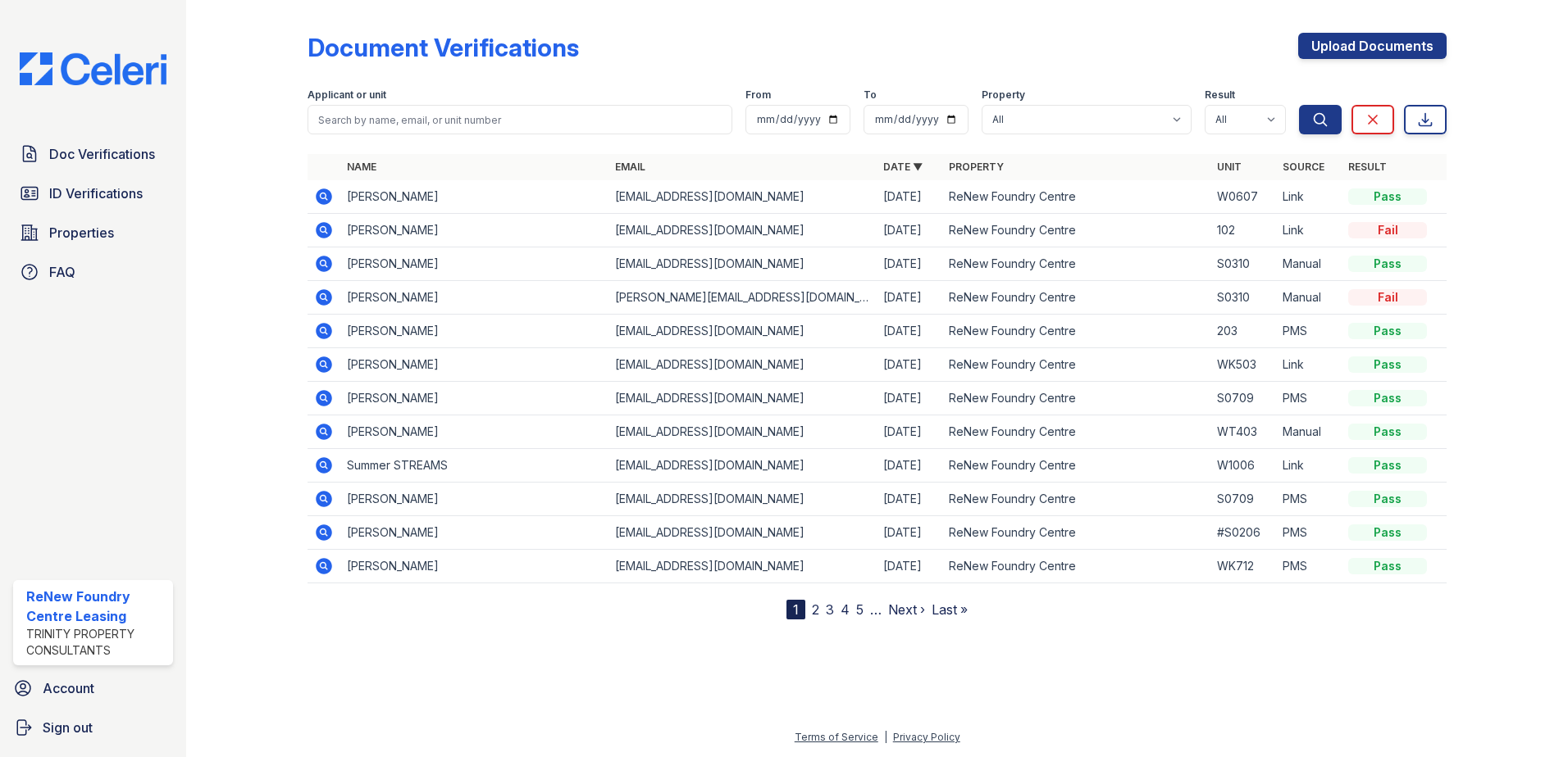
click at [320, 195] on icon at bounding box center [323, 196] width 16 height 16
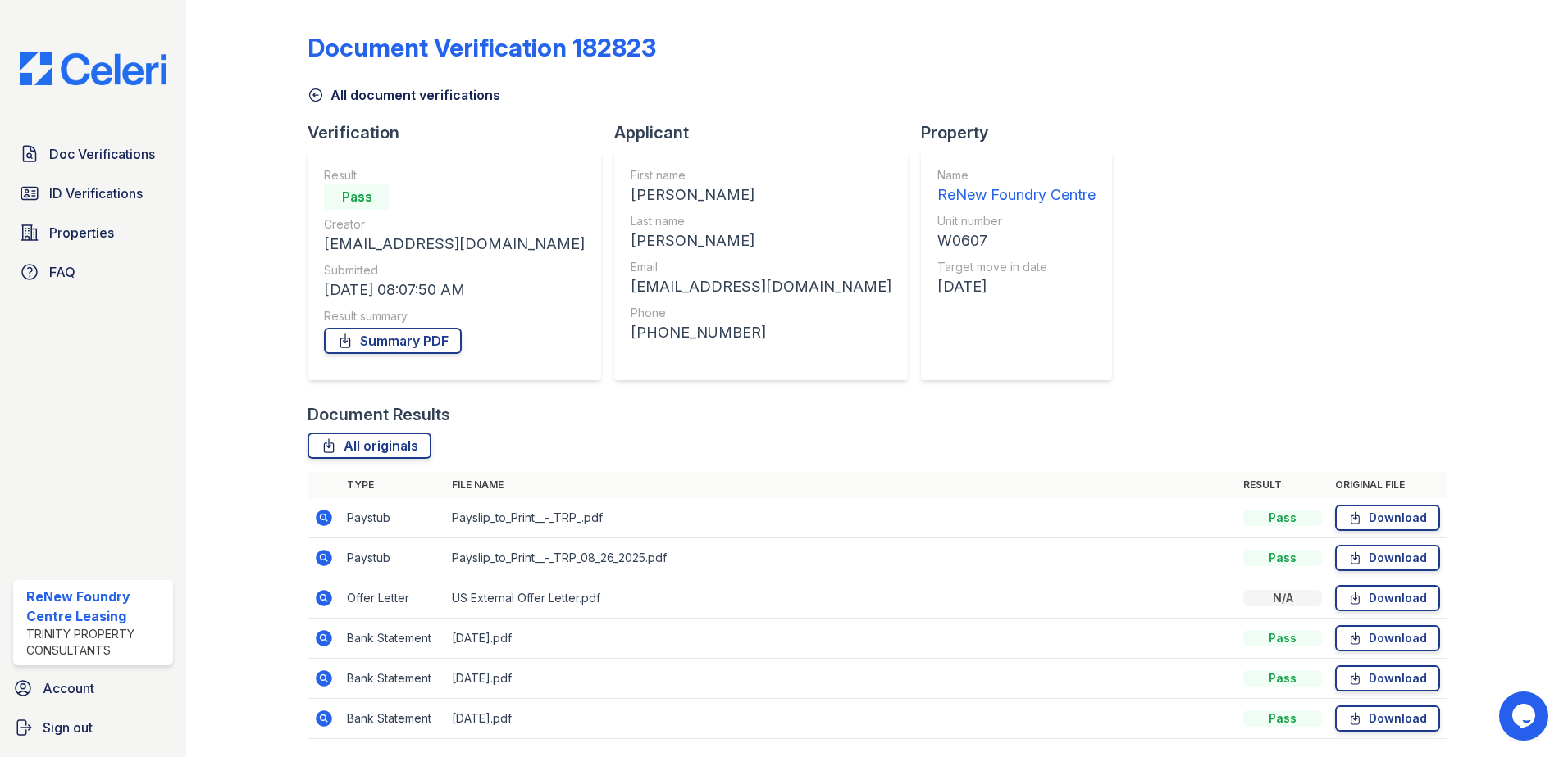
scroll to position [54, 0]
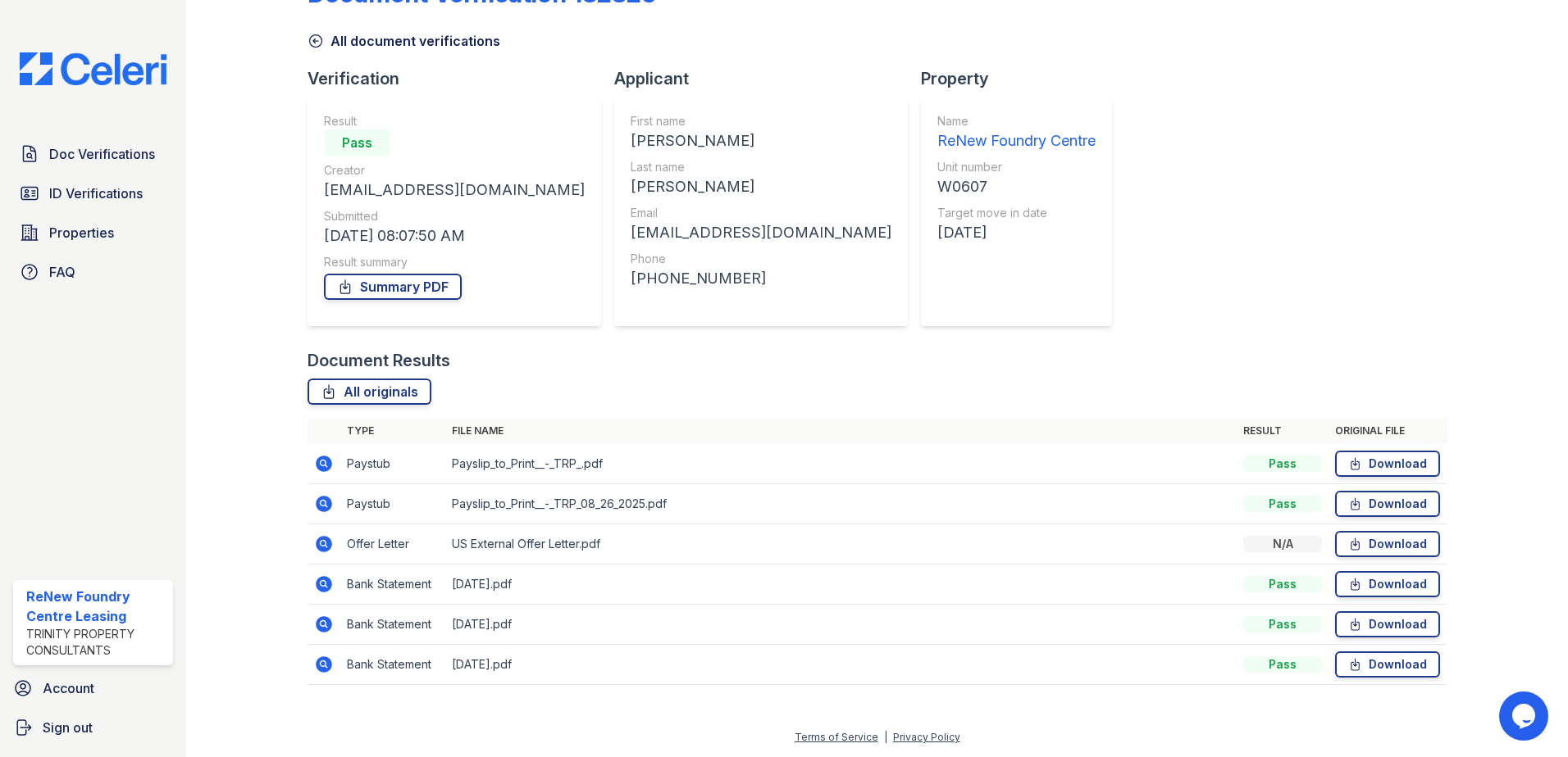
click at [327, 465] on icon at bounding box center [323, 463] width 16 height 16
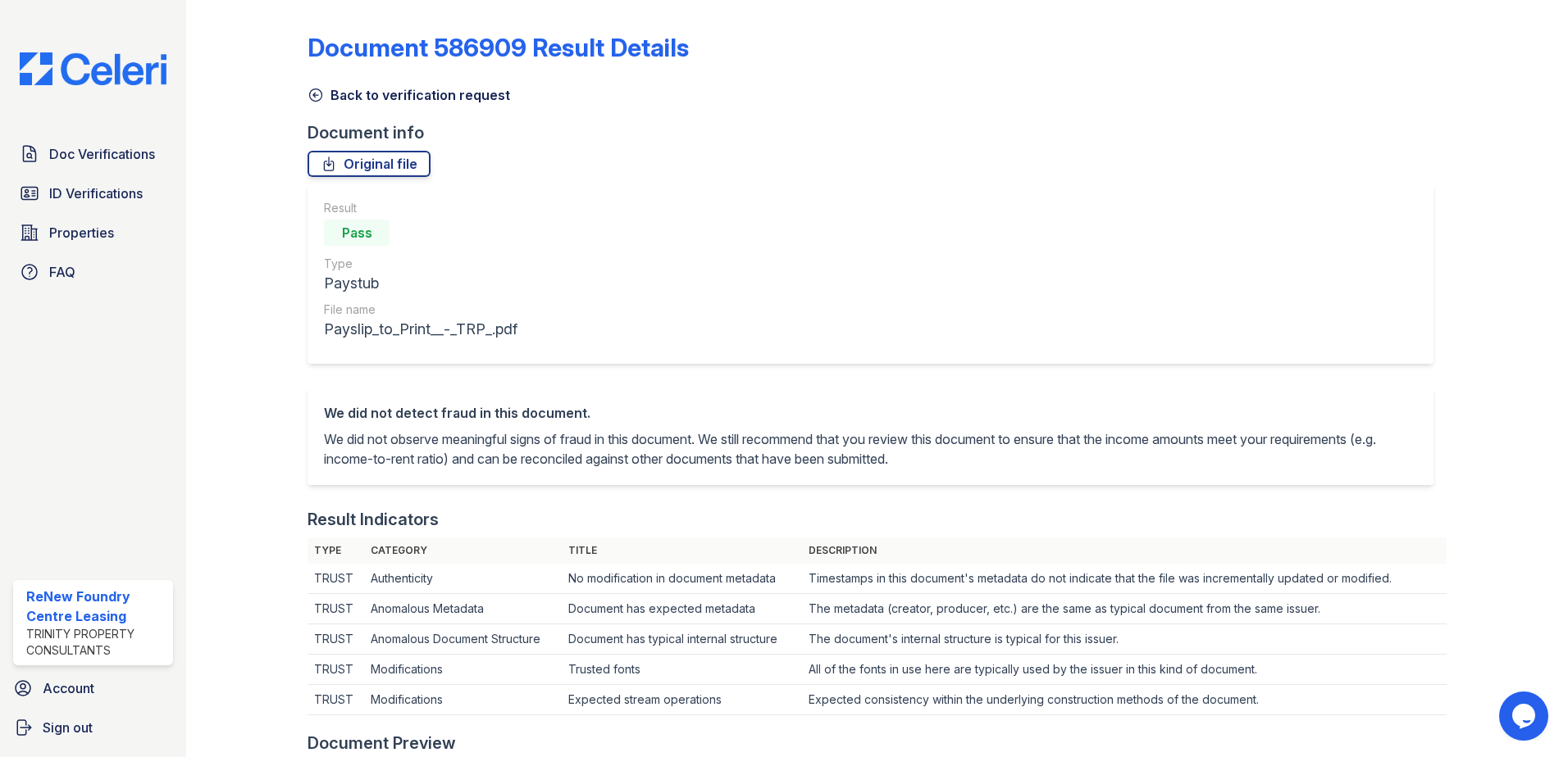
click at [311, 100] on icon at bounding box center [315, 95] width 16 height 16
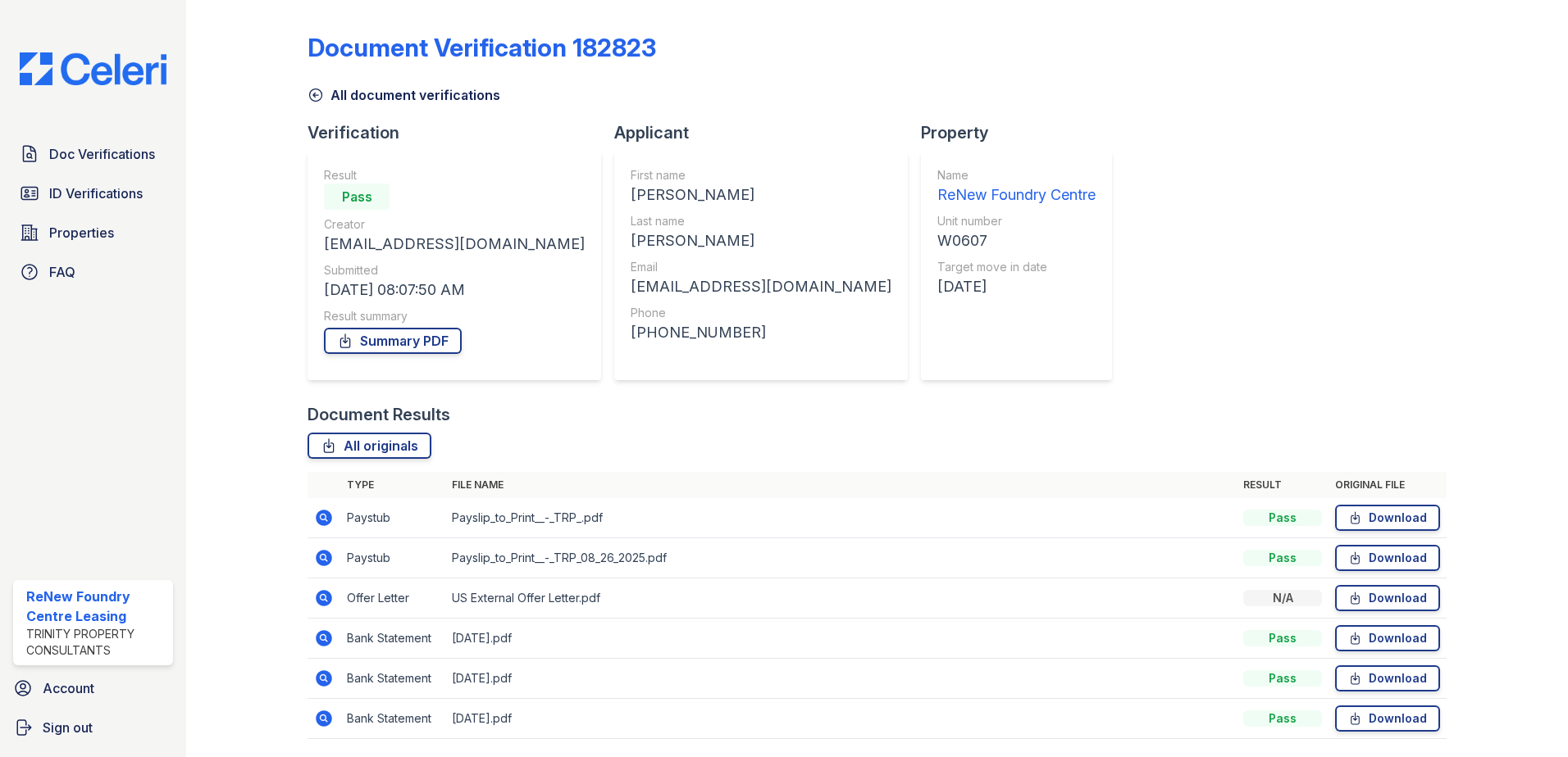
click at [320, 555] on icon at bounding box center [323, 558] width 19 height 19
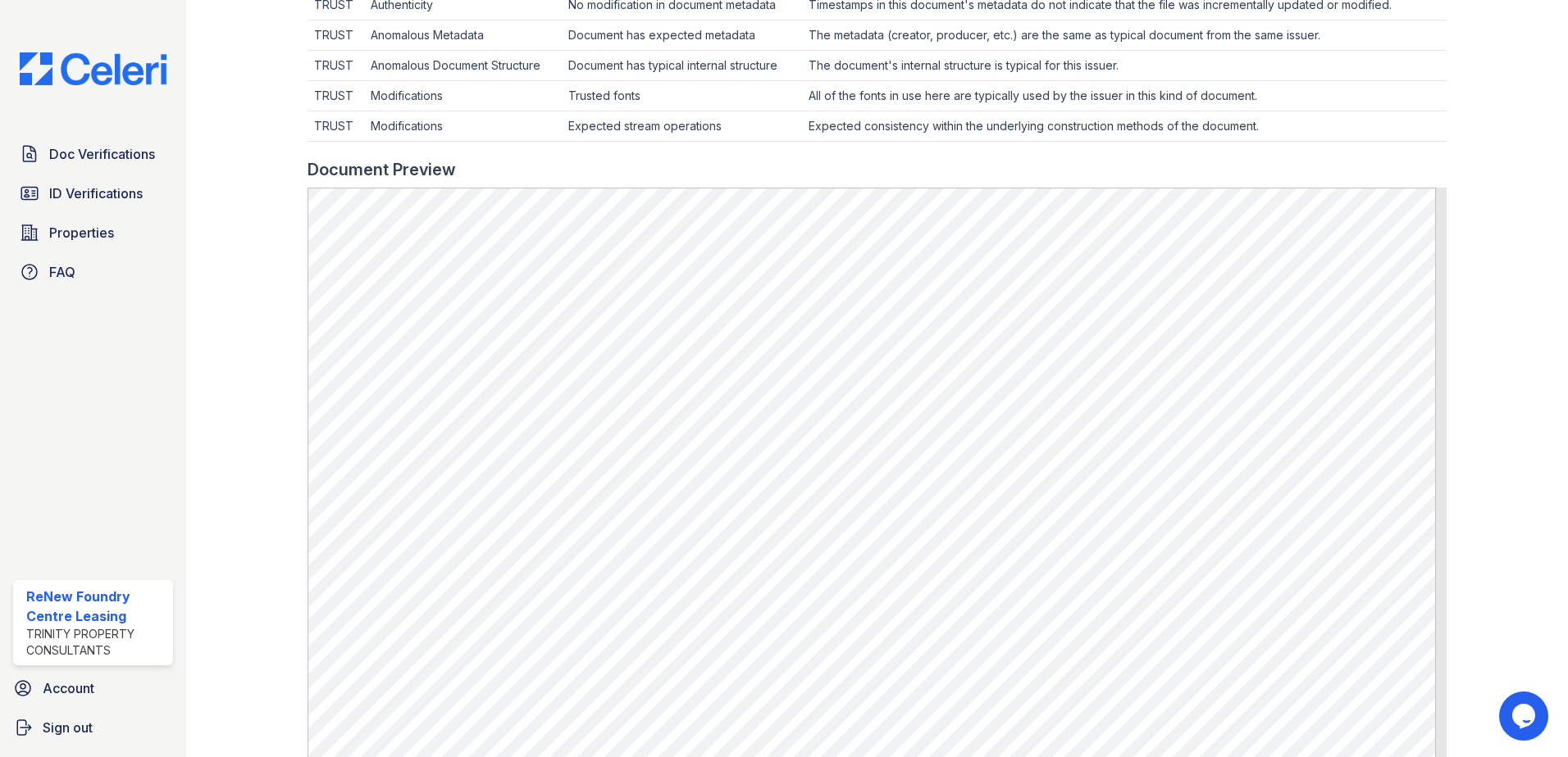
scroll to position [82, 0]
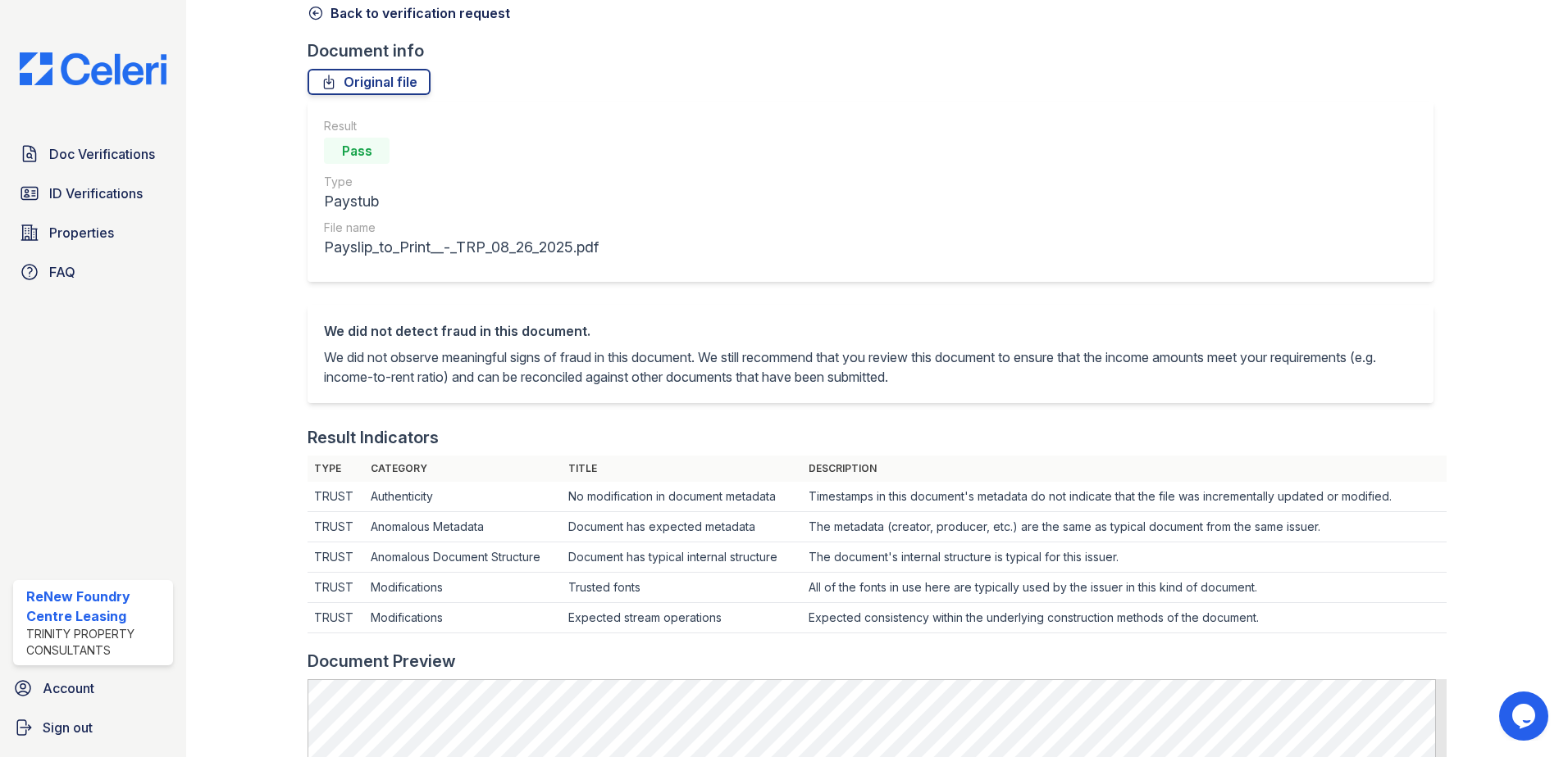
click at [314, 18] on icon at bounding box center [315, 13] width 16 height 16
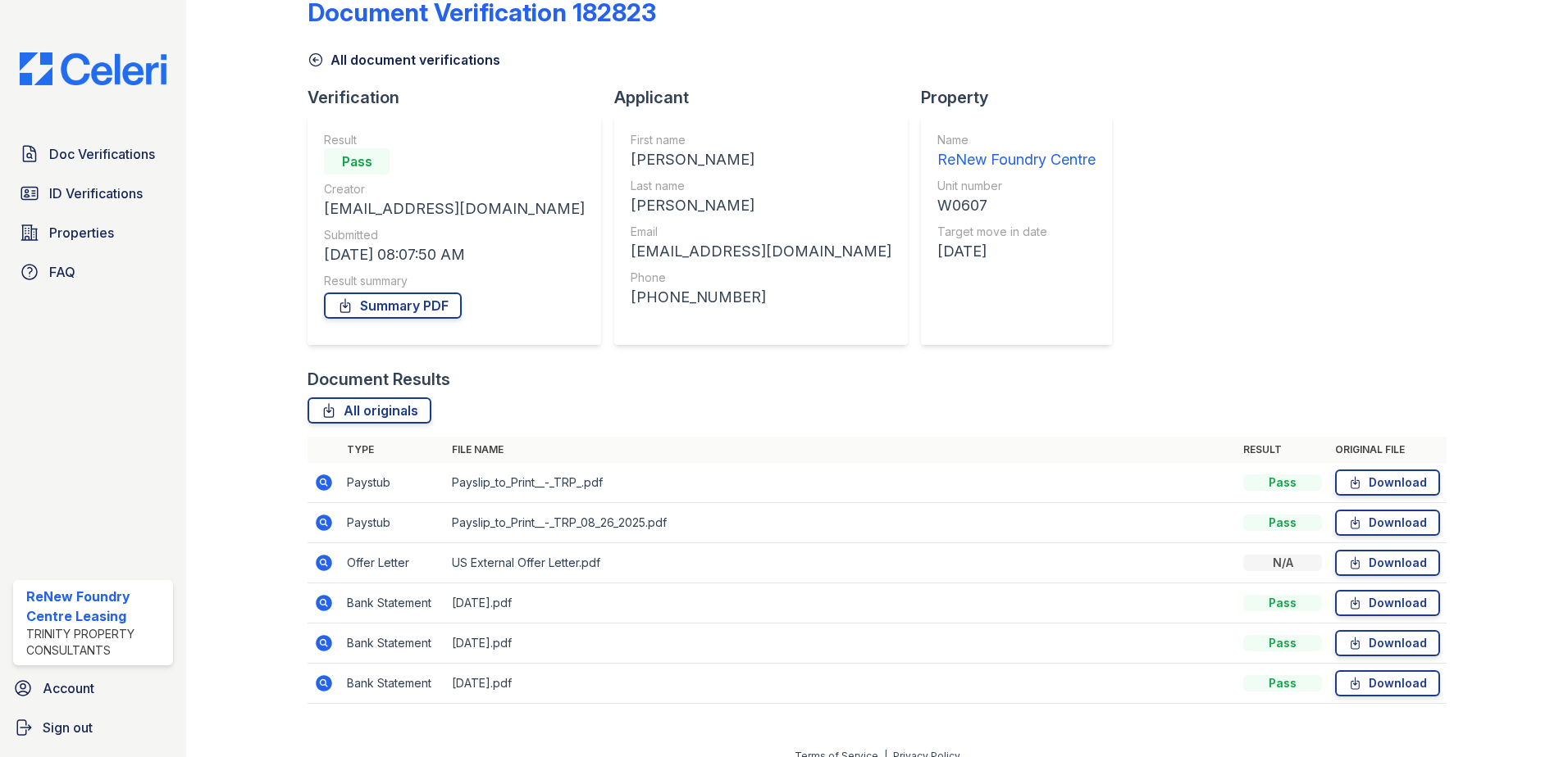
scroll to position [54, 0]
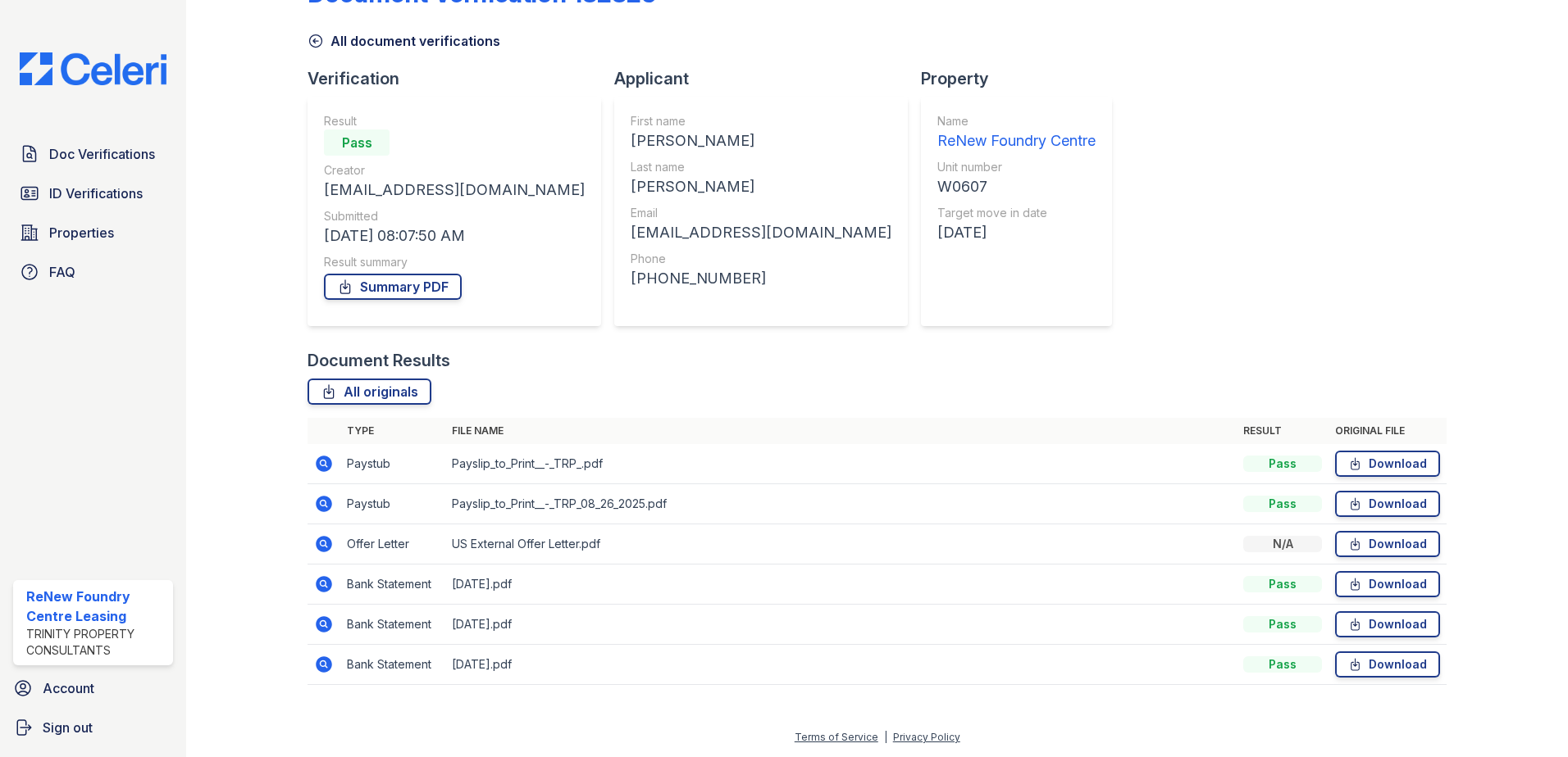
click at [320, 457] on icon at bounding box center [323, 463] width 19 height 19
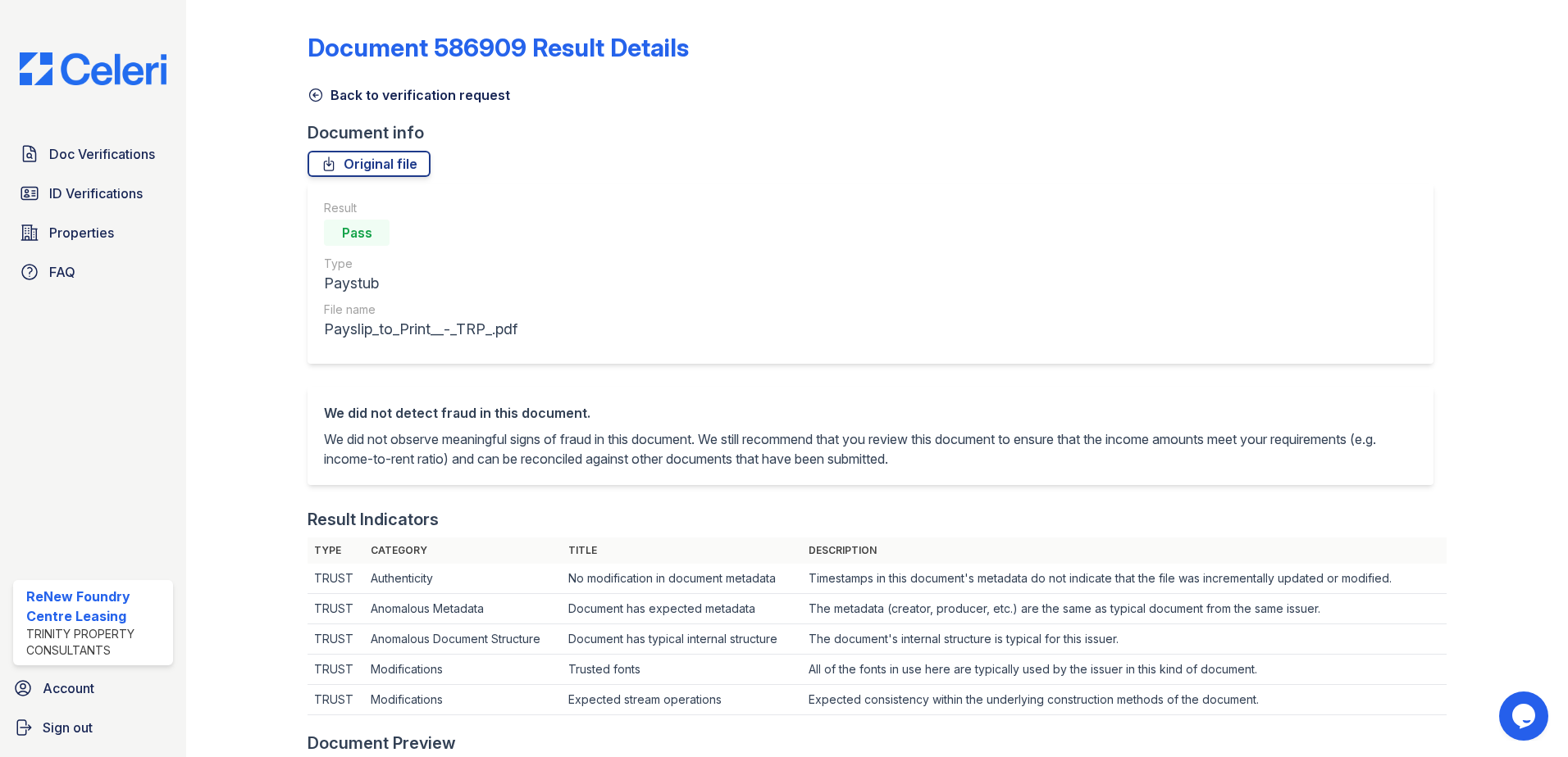
scroll to position [410, 0]
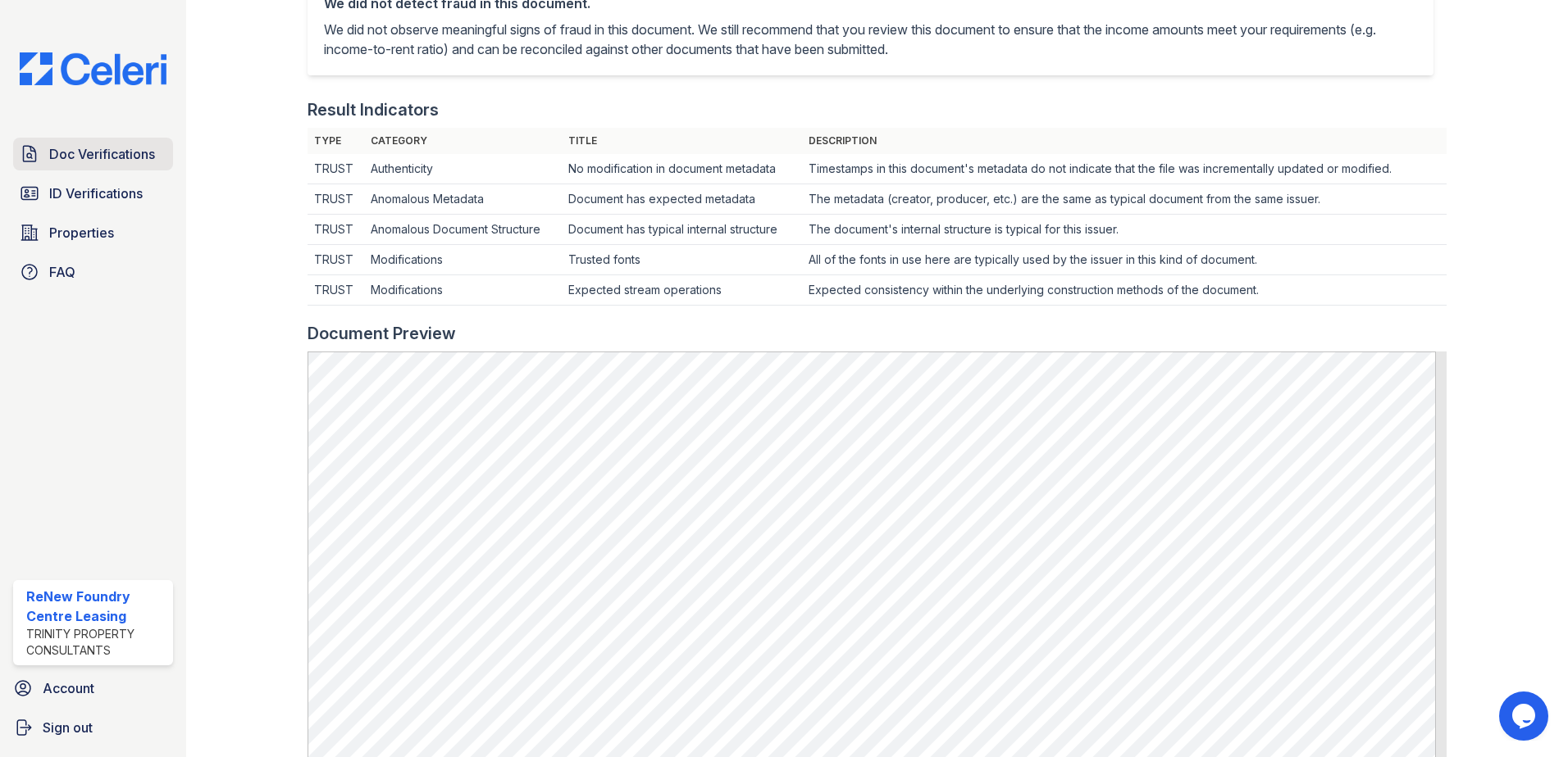
click at [71, 144] on span "Doc Verifications" at bounding box center [101, 154] width 106 height 19
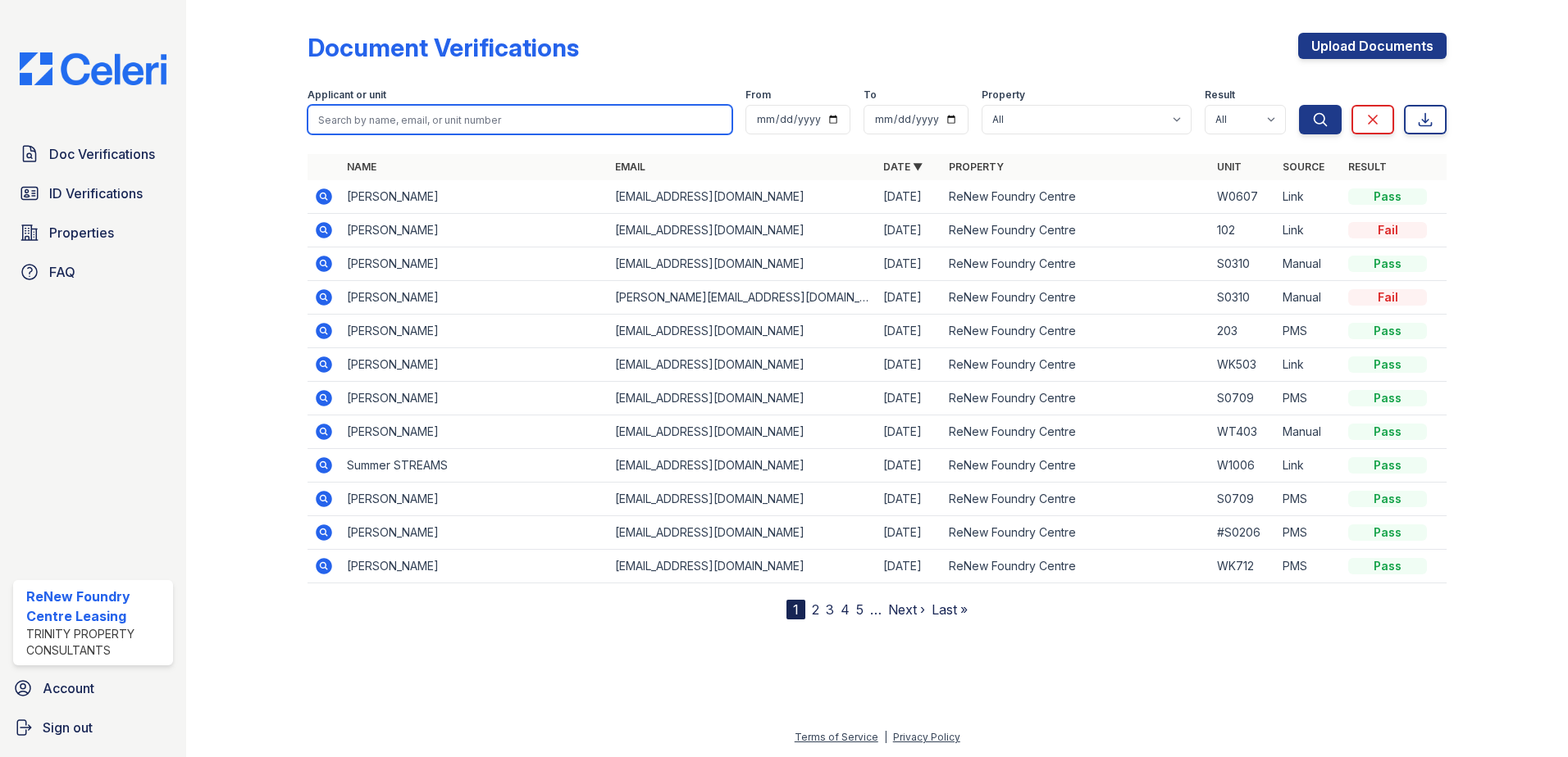
click at [542, 108] on input "search" at bounding box center [519, 119] width 425 height 30
type input "[PERSON_NAME]"
click at [1299, 105] on button "Search" at bounding box center [1320, 119] width 42 height 30
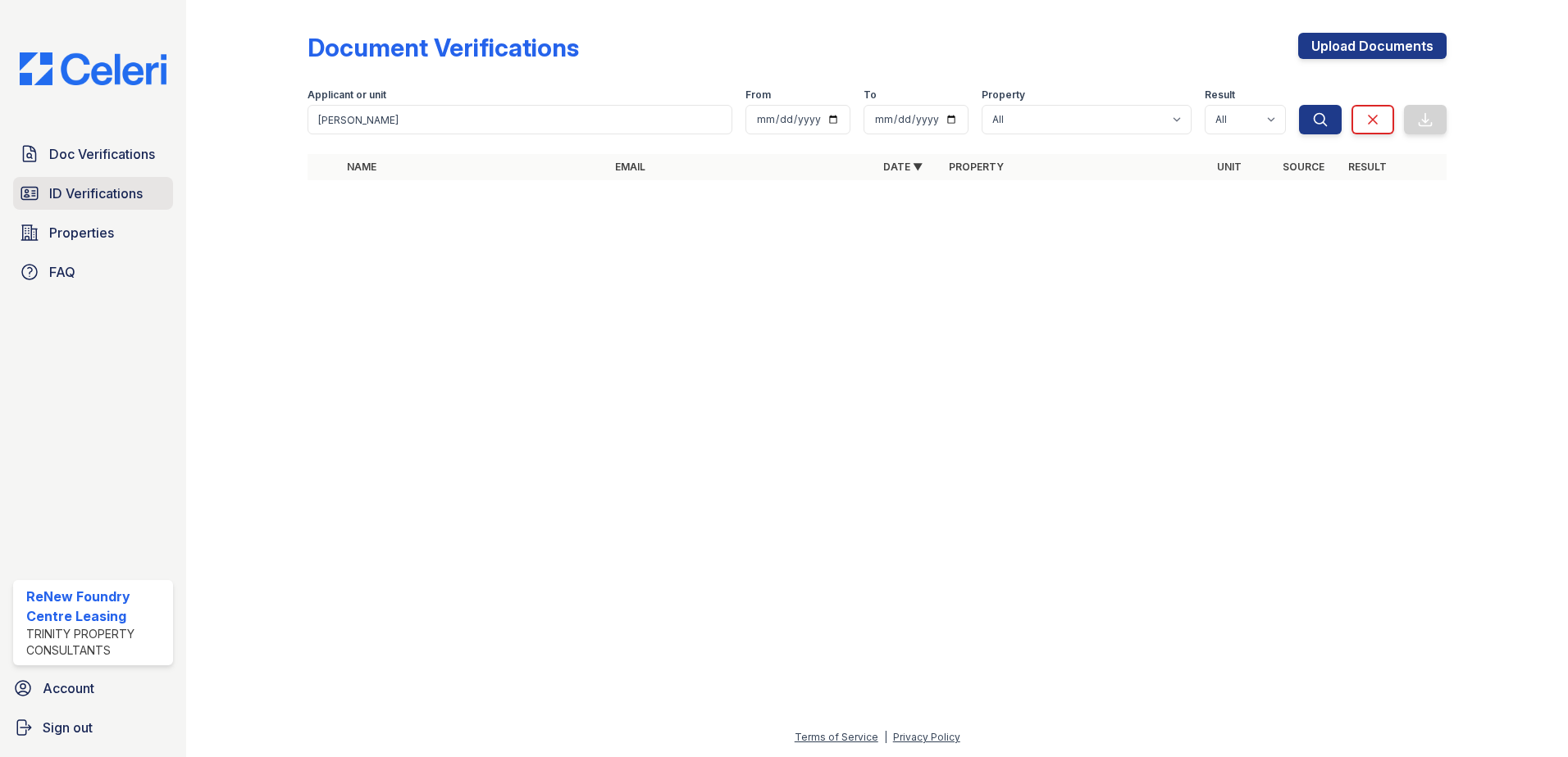
click at [127, 181] on link "ID Verifications" at bounding box center [93, 193] width 160 height 33
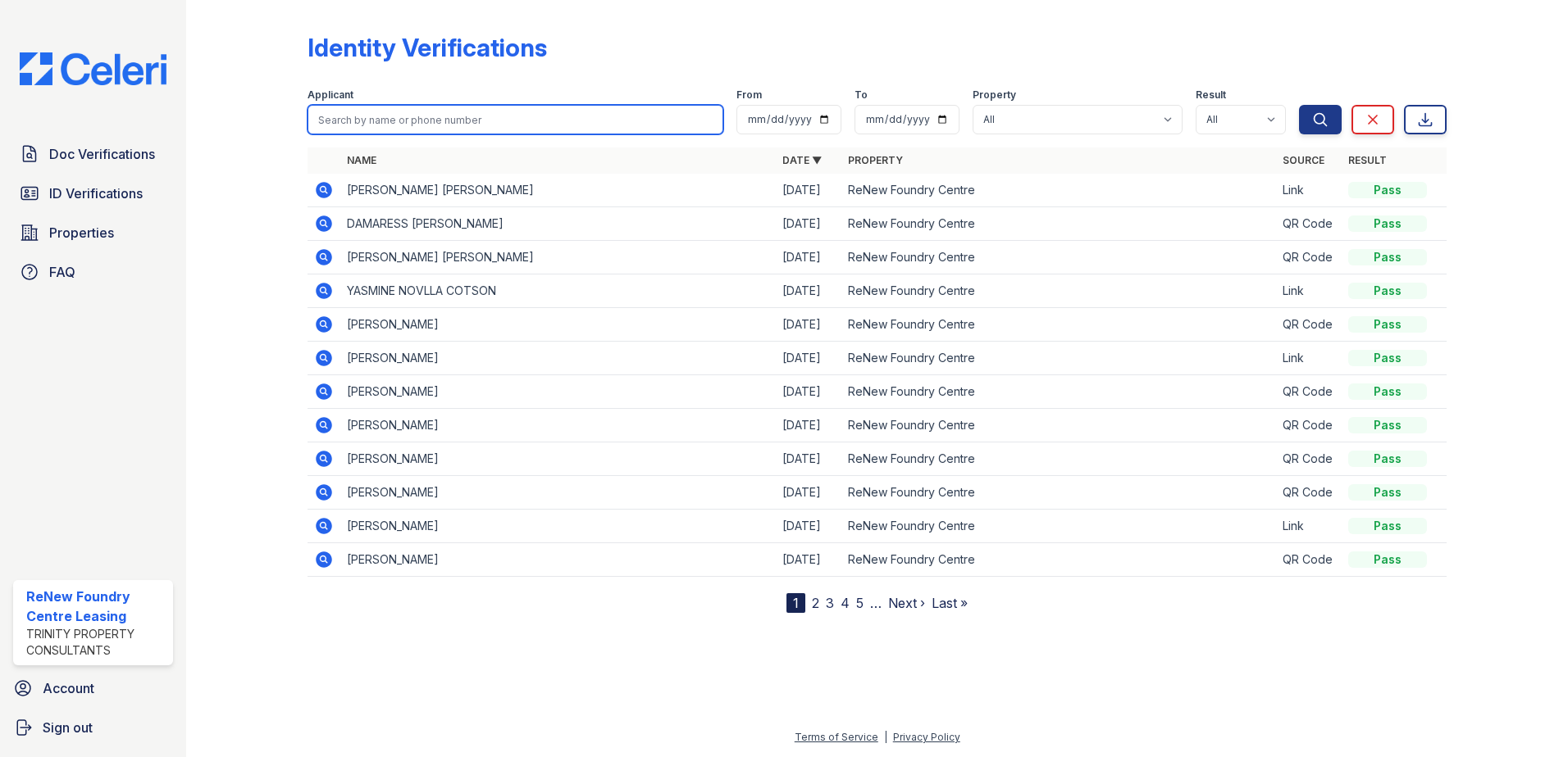
click at [371, 122] on input "search" at bounding box center [515, 119] width 415 height 30
type input "[PERSON_NAME]"
click at [1299, 105] on button "Search" at bounding box center [1320, 119] width 42 height 30
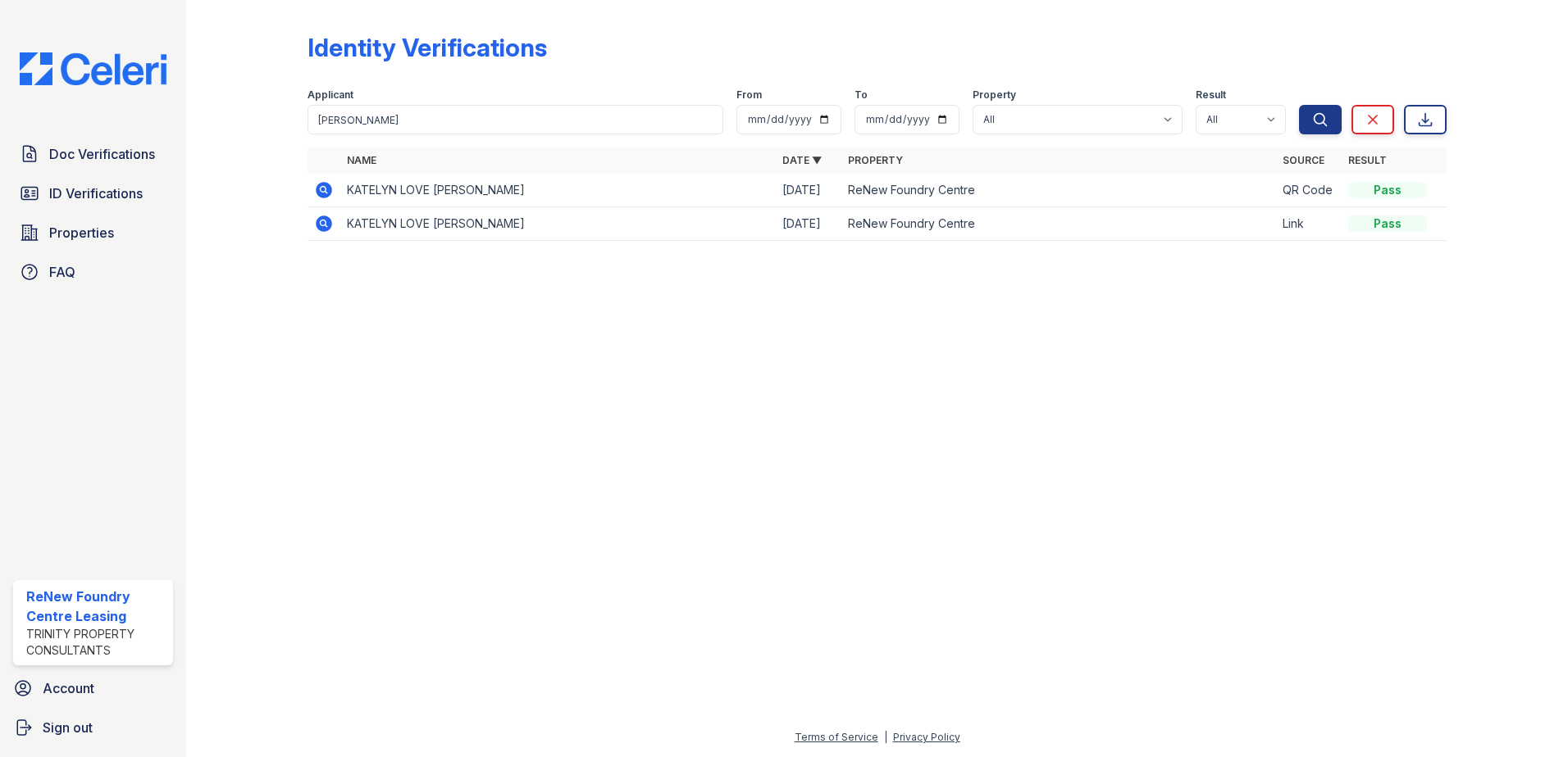
click at [323, 184] on icon at bounding box center [323, 190] width 16 height 16
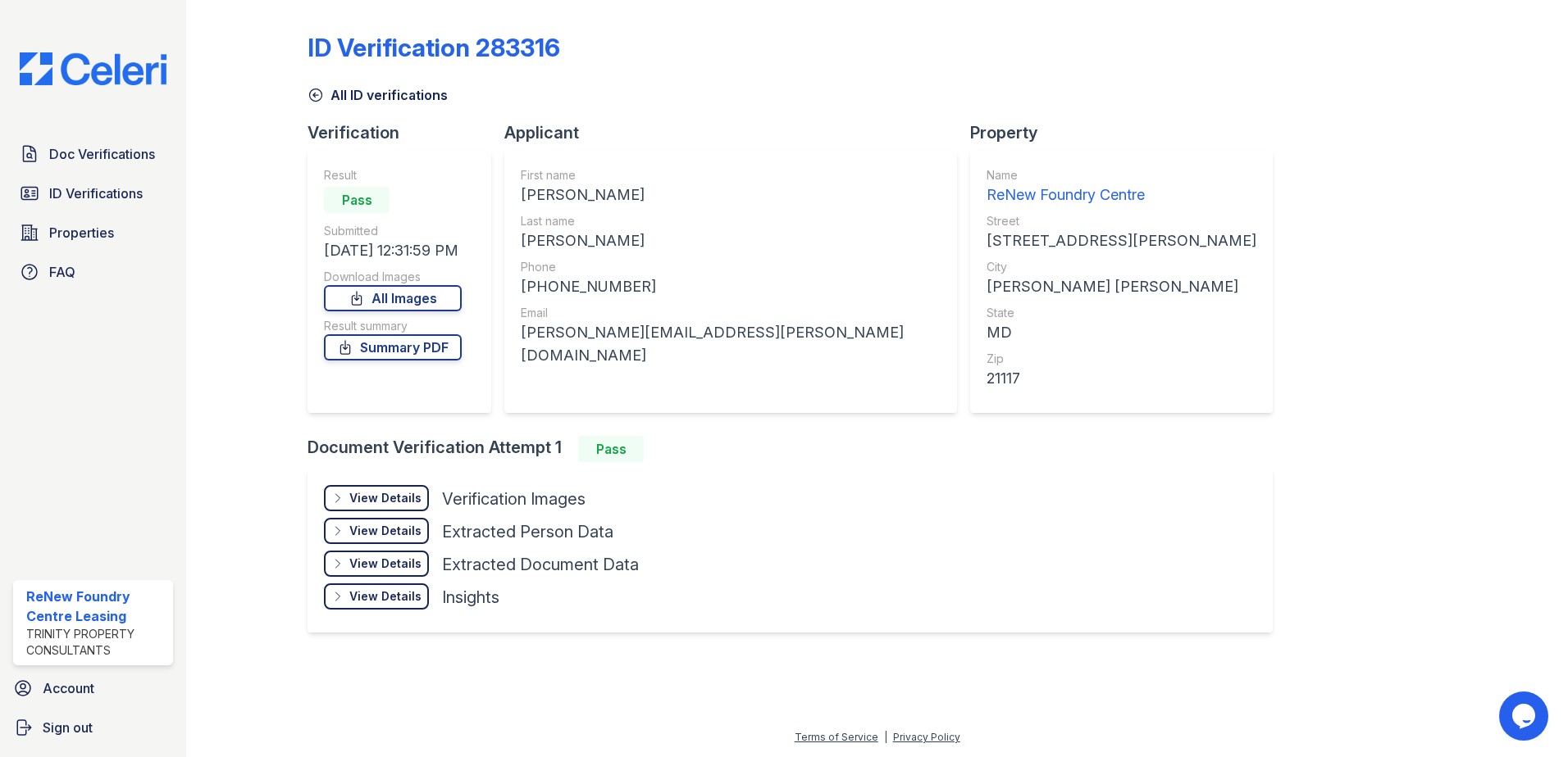
click at [386, 499] on div "View Details" at bounding box center [385, 498] width 72 height 16
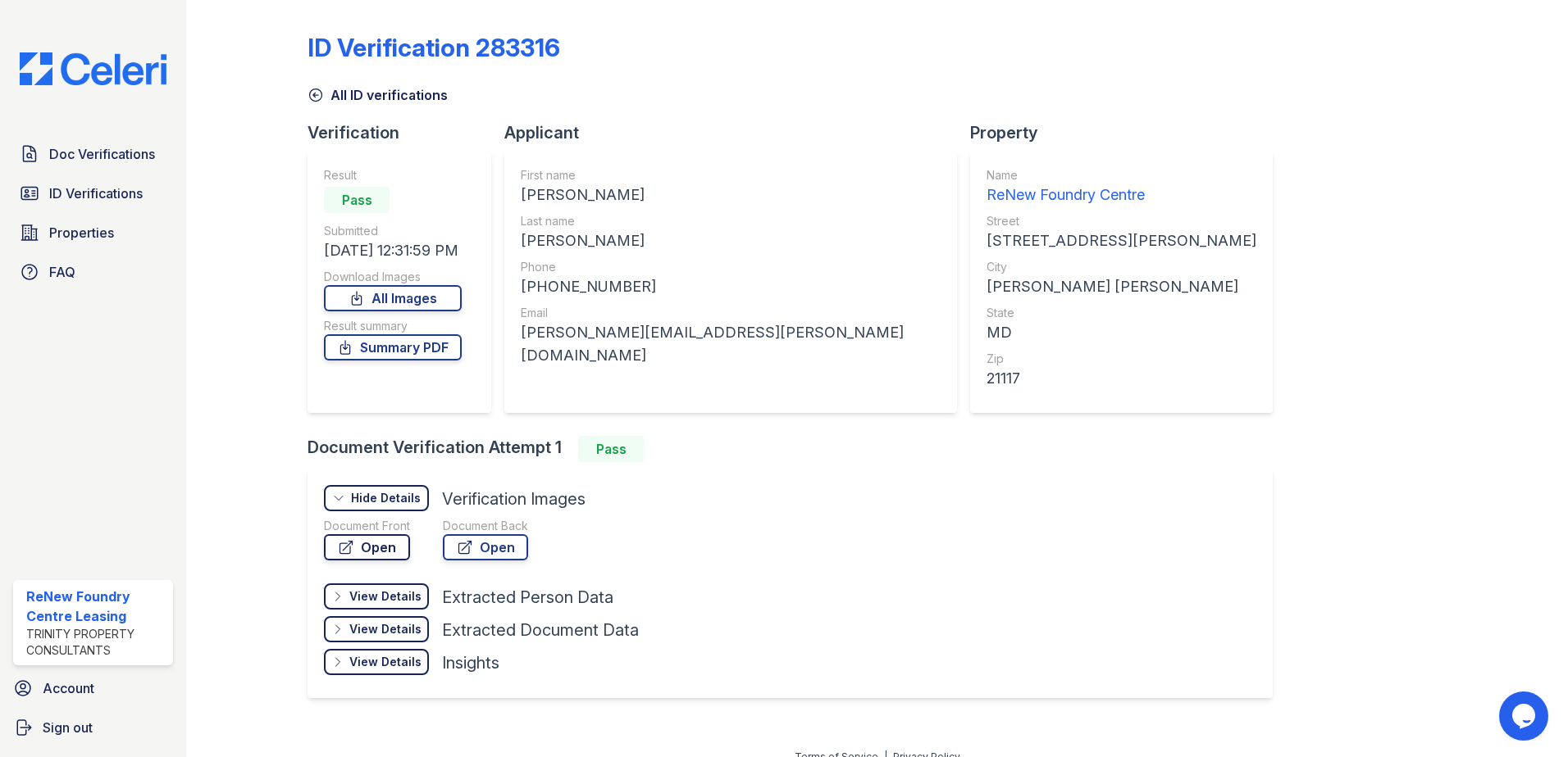
click at [393, 552] on link "Open" at bounding box center [367, 547] width 86 height 26
click at [114, 164] on span "Doc Verifications" at bounding box center [101, 154] width 106 height 19
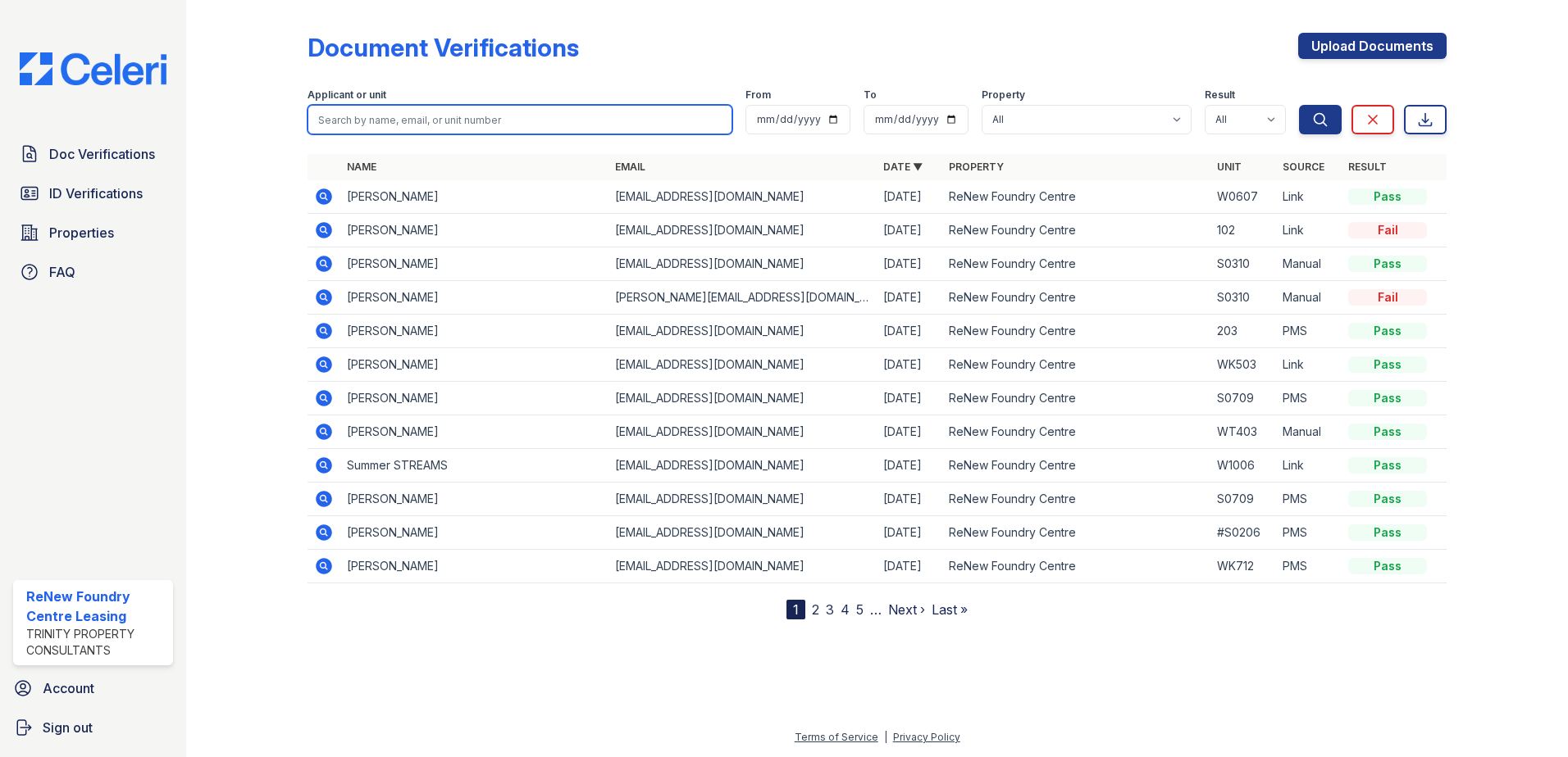
click at [464, 122] on input "search" at bounding box center [519, 119] width 425 height 30
type input "[PERSON_NAME]"
click at [1299, 105] on button "Search" at bounding box center [1320, 119] width 42 height 30
